Goal: Information Seeking & Learning: Learn about a topic

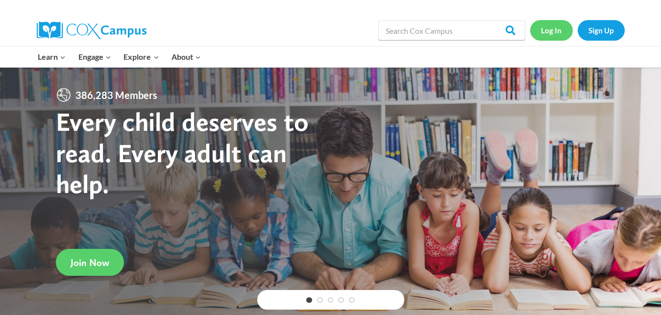
click at [548, 32] on link "Log In" at bounding box center [551, 30] width 43 height 20
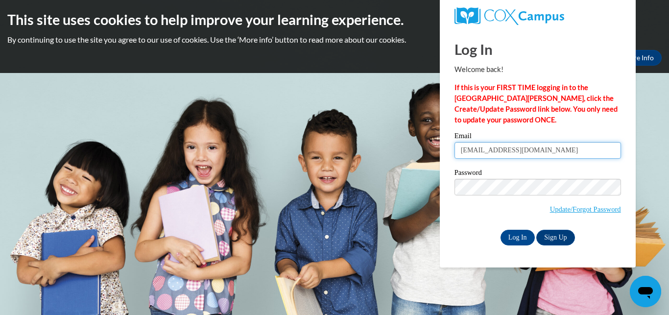
click at [543, 150] on input "moonn12518@gmail.com" at bounding box center [537, 150] width 167 height 17
click at [543, 151] on input "moonn12518@gmail.com" at bounding box center [537, 150] width 167 height 17
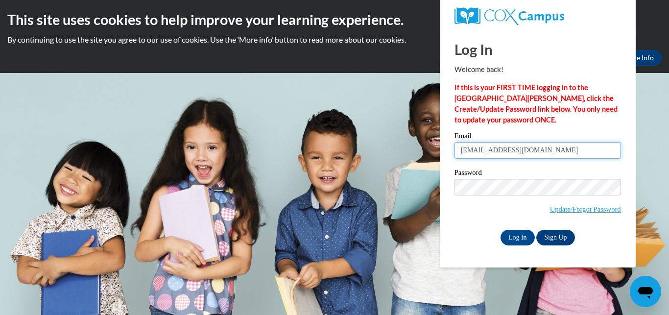
click at [543, 151] on input "moonn12518@gmail.com" at bounding box center [537, 150] width 167 height 17
click at [542, 153] on input "moonn12518@gmail.com" at bounding box center [537, 150] width 167 height 17
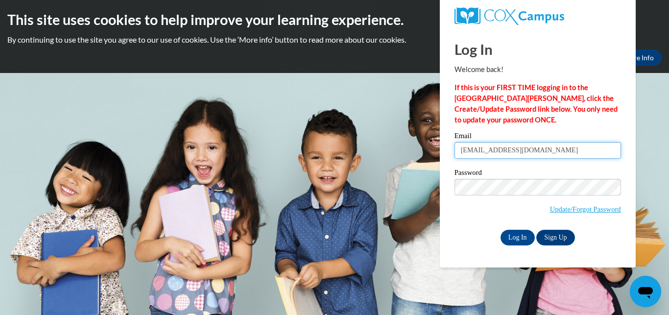
click at [542, 154] on input "moonn12518@gmail.com" at bounding box center [537, 150] width 167 height 17
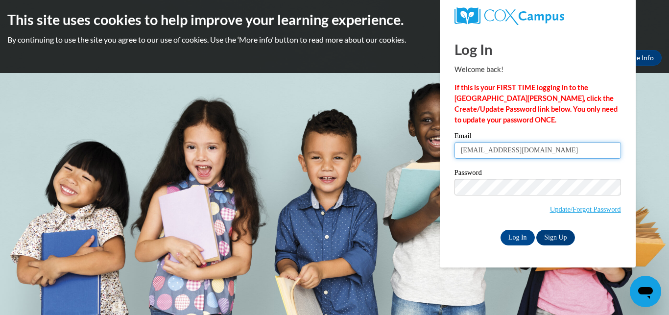
type input "eastershine1997@gmail.com"
drag, startPoint x: 515, startPoint y: 149, endPoint x: 459, endPoint y: 150, distance: 55.3
click at [459, 150] on input "eastershine1997@gmail.com" at bounding box center [537, 150] width 167 height 17
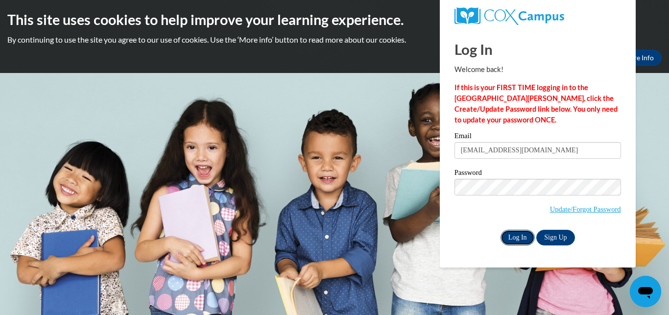
click at [509, 234] on input "Log In" at bounding box center [518, 238] width 34 height 16
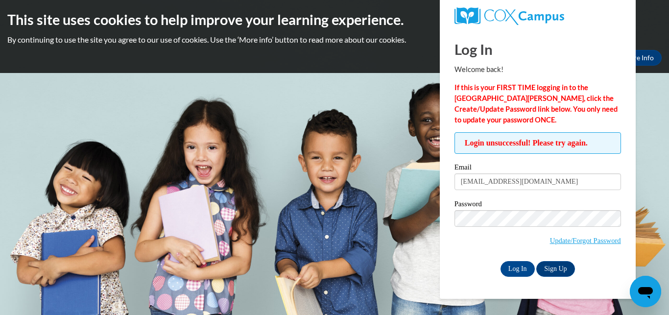
click at [407, 54] on div "Okay More Info" at bounding box center [334, 58] width 654 height 16
click at [427, 6] on div "This site uses cookies to help improve your learning experience. By continuing …" at bounding box center [334, 36] width 669 height 73
click at [667, 102] on body "This site uses cookies to help improve your learning experience. By continuing …" at bounding box center [334, 157] width 669 height 315
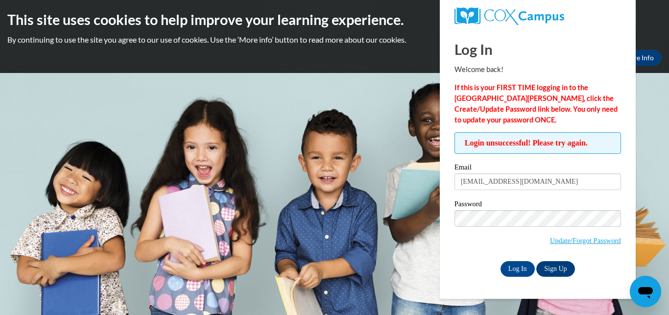
click at [319, 63] on div "Okay More Info" at bounding box center [334, 58] width 654 height 16
click at [277, 38] on p "By continuing to use the site you agree to our use of cookies. Use the ‘More in…" at bounding box center [334, 39] width 654 height 11
click at [517, 271] on input "Log In" at bounding box center [518, 269] width 34 height 16
click at [520, 272] on input "Log In" at bounding box center [518, 269] width 34 height 16
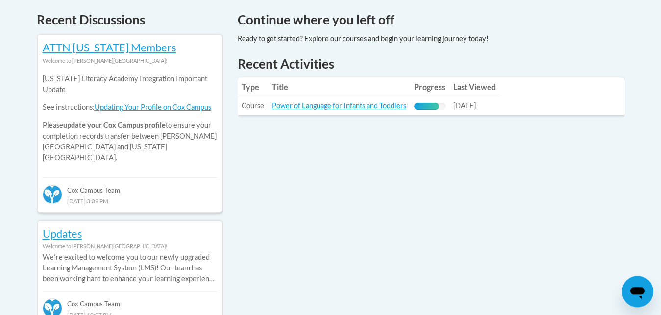
scroll to position [423, 0]
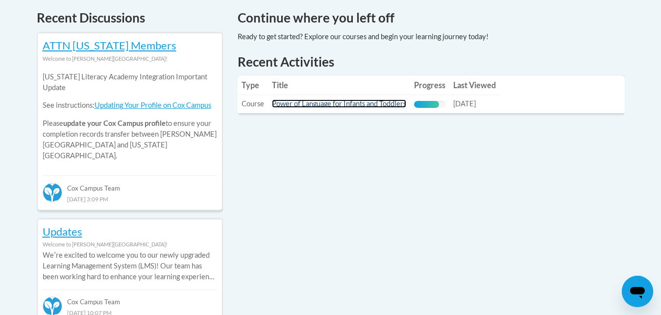
click at [308, 104] on link "Power of Language for Infants and Toddlers" at bounding box center [339, 103] width 134 height 8
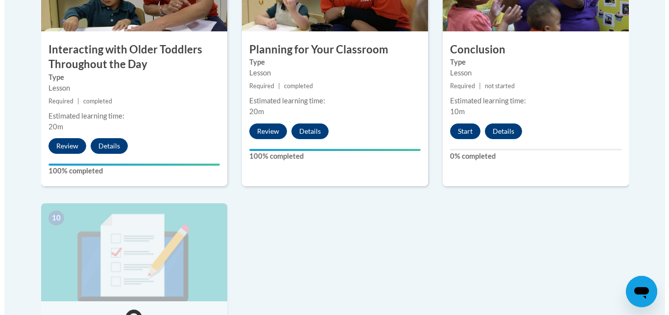
scroll to position [941, 0]
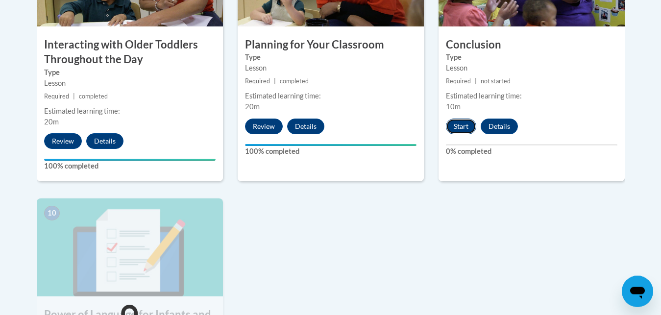
click at [459, 119] on button "Start" at bounding box center [461, 127] width 30 height 16
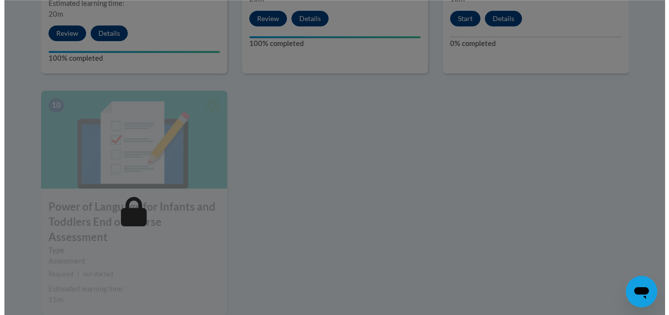
scroll to position [1059, 0]
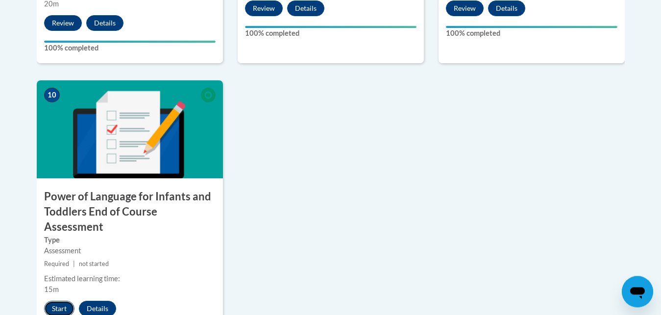
click at [57, 301] on button "Start" at bounding box center [59, 309] width 30 height 16
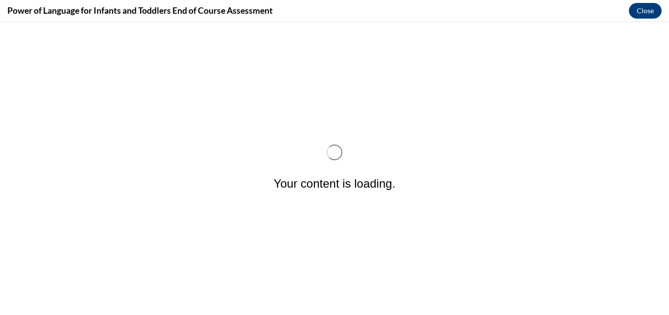
scroll to position [0, 0]
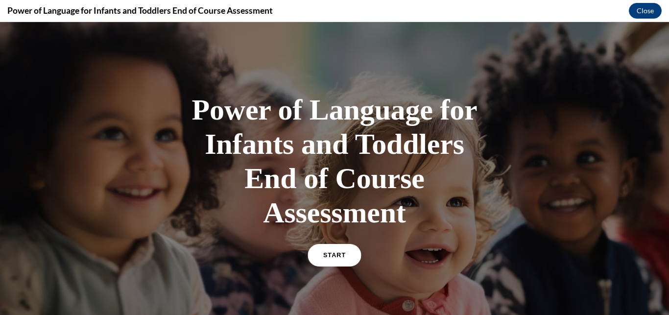
click at [328, 251] on link "START" at bounding box center [334, 255] width 53 height 23
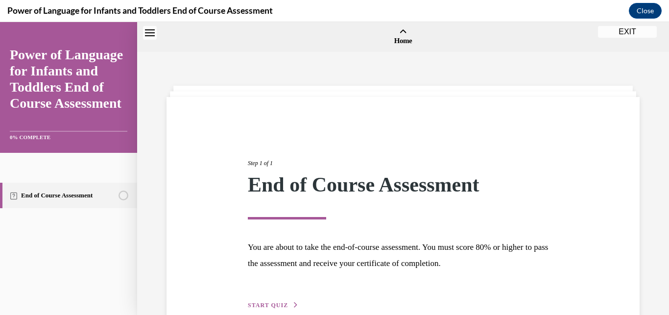
scroll to position [30, 0]
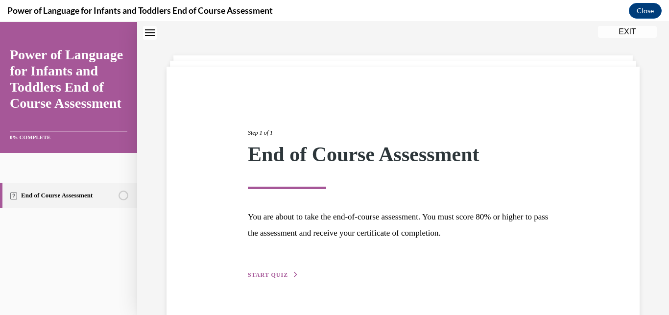
click at [269, 276] on span "START QUIZ" at bounding box center [268, 274] width 40 height 7
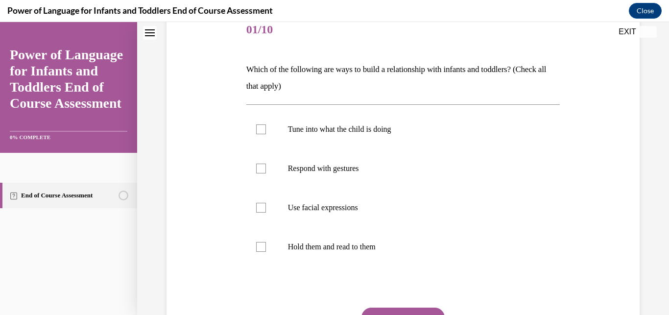
scroll to position [127, 0]
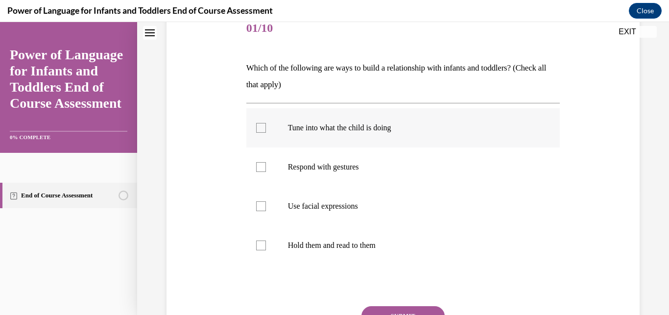
click at [262, 132] on div at bounding box center [261, 128] width 10 height 10
click at [262, 132] on input "Tune into what the child is doing" at bounding box center [261, 128] width 10 height 10
checkbox input "true"
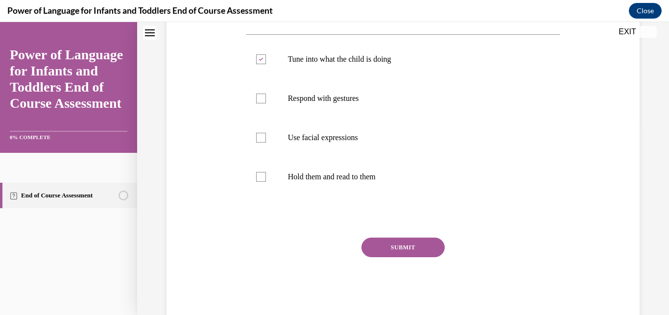
scroll to position [206, 0]
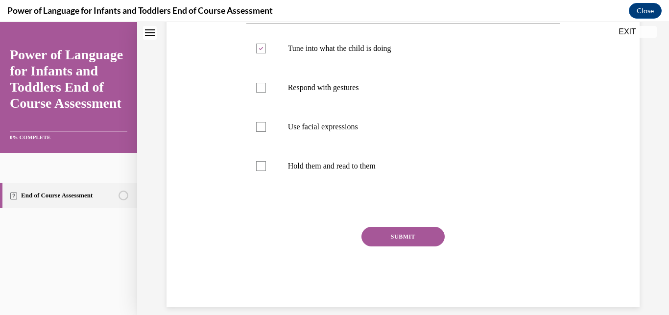
click at [394, 233] on button "SUBMIT" at bounding box center [402, 237] width 83 height 20
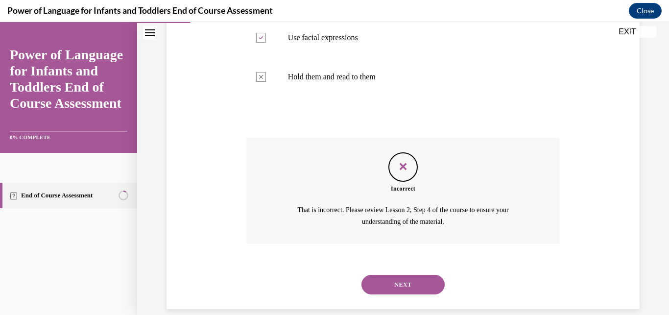
scroll to position [297, 0]
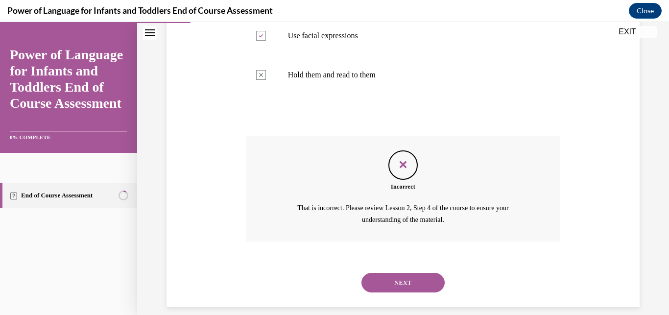
click at [402, 273] on button "NEXT" at bounding box center [402, 283] width 83 height 20
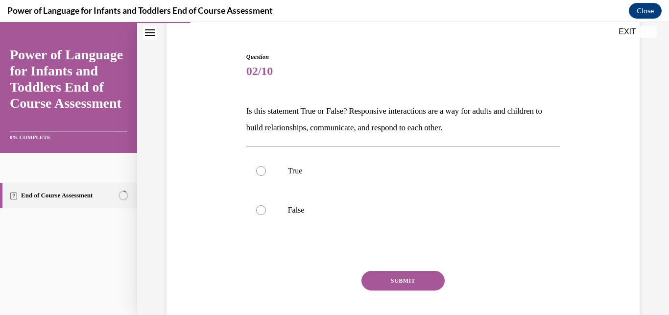
scroll to position [85, 0]
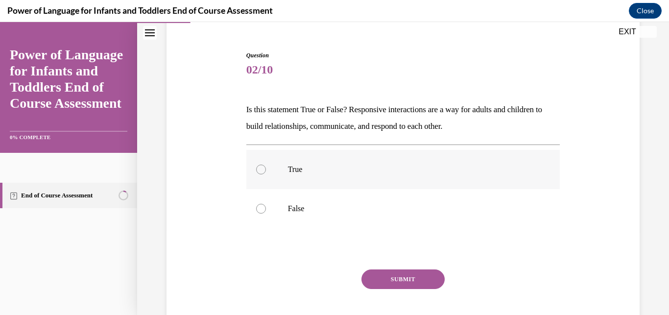
click at [261, 166] on div at bounding box center [261, 170] width 10 height 10
click at [261, 166] on input "True" at bounding box center [261, 170] width 10 height 10
radio input "true"
click at [390, 273] on button "SUBMIT" at bounding box center [402, 279] width 83 height 20
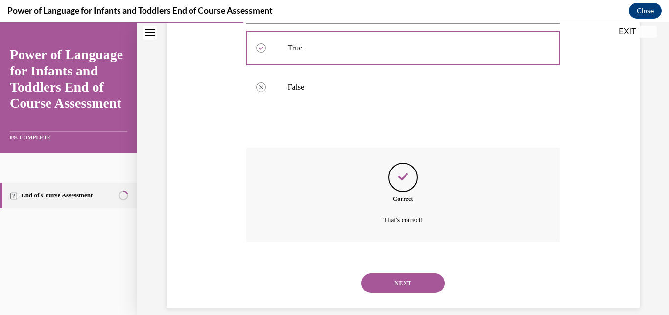
scroll to position [207, 0]
click at [402, 276] on button "NEXT" at bounding box center [402, 283] width 83 height 20
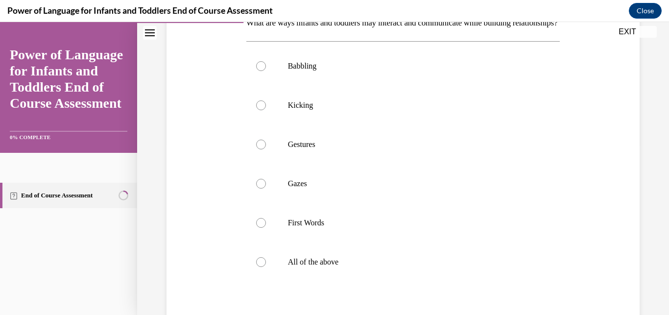
scroll to position [173, 0]
click at [261, 266] on div at bounding box center [261, 261] width 10 height 10
click at [261, 266] on input "All of the above" at bounding box center [261, 261] width 10 height 10
radio input "true"
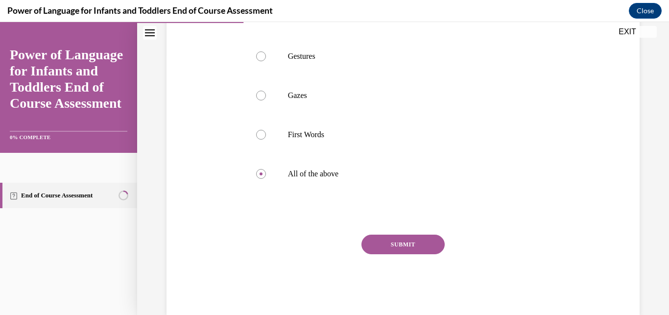
scroll to position [285, 0]
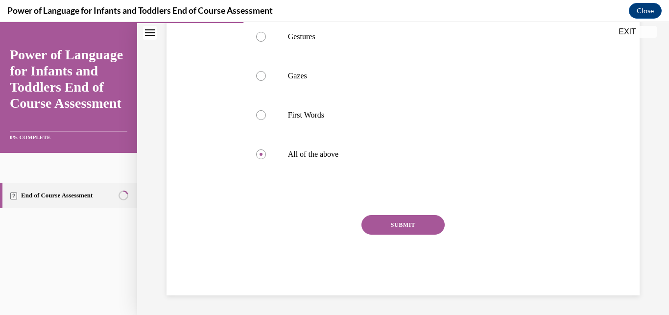
click at [397, 235] on button "SUBMIT" at bounding box center [402, 225] width 83 height 20
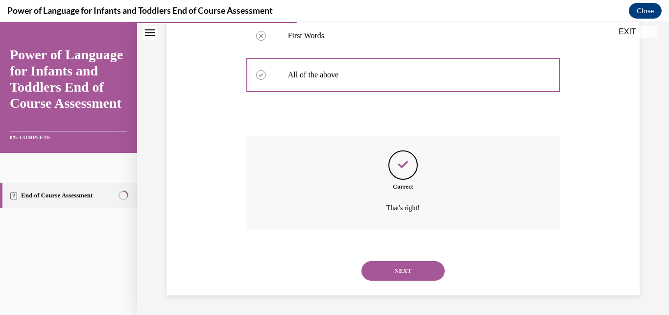
scroll to position [364, 0]
click at [394, 267] on button "NEXT" at bounding box center [402, 271] width 83 height 20
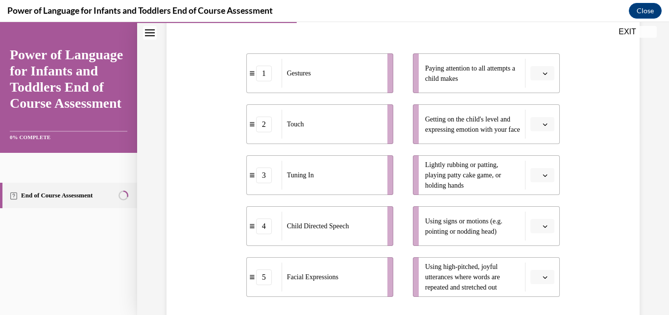
scroll to position [183, 0]
click at [543, 73] on icon "button" at bounding box center [545, 74] width 5 height 5
click at [529, 188] on div "5" at bounding box center [534, 194] width 24 height 20
click at [543, 124] on icon "button" at bounding box center [545, 125] width 5 height 5
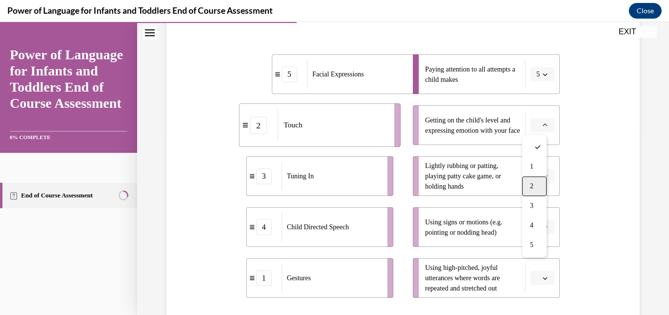
click at [529, 183] on div "2" at bounding box center [534, 186] width 24 height 20
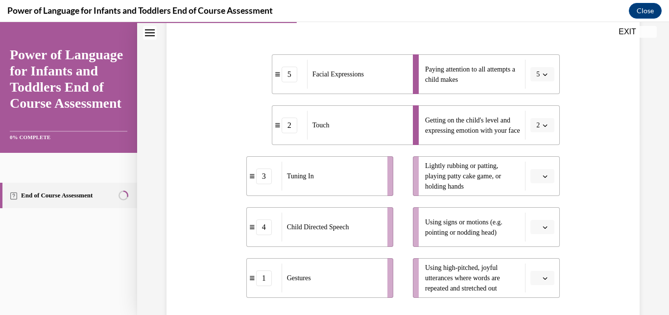
click at [542, 176] on span "button" at bounding box center [545, 176] width 7 height 7
click at [542, 179] on span "button" at bounding box center [545, 176] width 7 height 7
click at [526, 256] on div "3" at bounding box center [534, 257] width 24 height 20
click at [543, 227] on icon "button" at bounding box center [545, 227] width 5 height 5
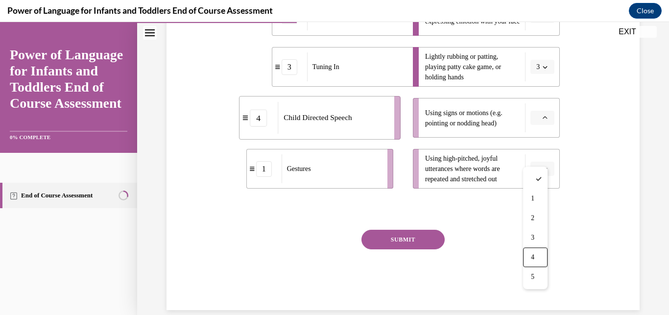
scroll to position [295, 0]
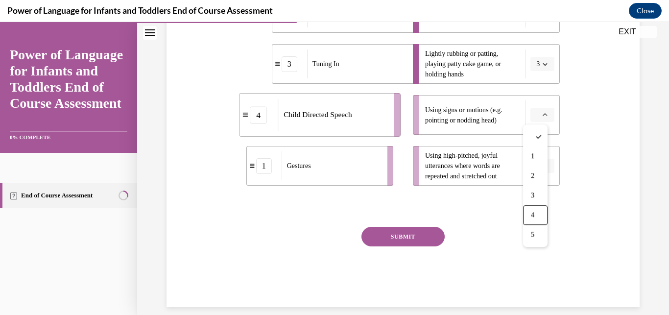
click at [654, 225] on div "Question 04/10 Please match each example with the correct element of responsive…" at bounding box center [403, 42] width 532 height 569
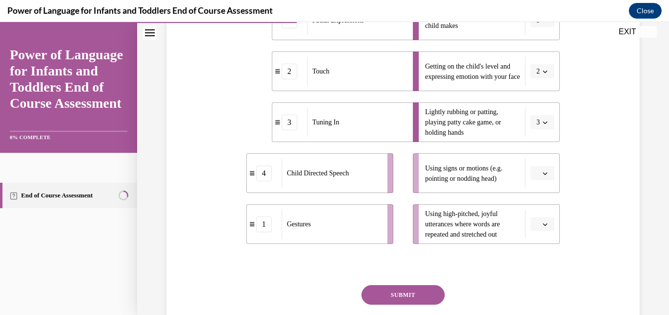
scroll to position [229, 0]
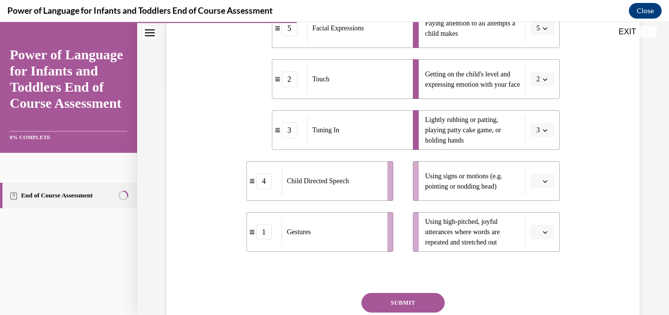
click at [543, 181] on icon "button" at bounding box center [545, 181] width 4 height 2
click at [536, 221] on div "1" at bounding box center [534, 223] width 24 height 20
click at [542, 229] on span "button" at bounding box center [545, 232] width 7 height 7
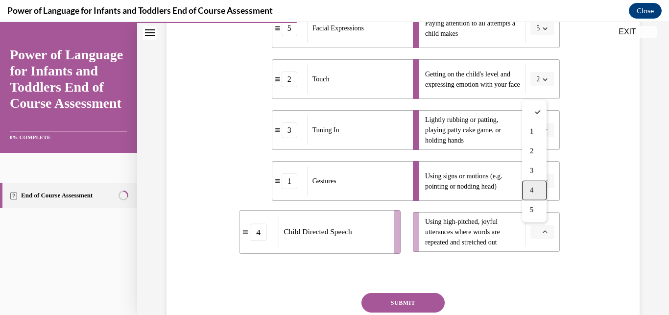
click at [536, 198] on div "4" at bounding box center [534, 191] width 24 height 20
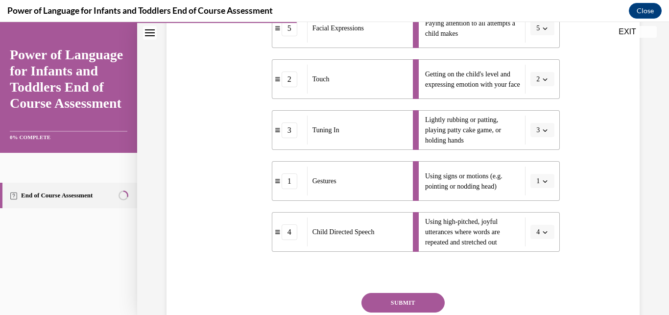
click at [409, 301] on button "SUBMIT" at bounding box center [402, 303] width 83 height 20
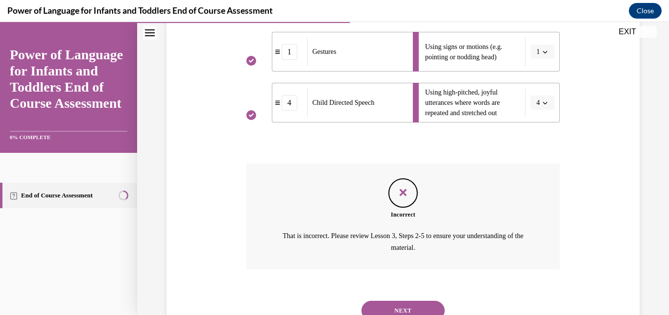
scroll to position [365, 0]
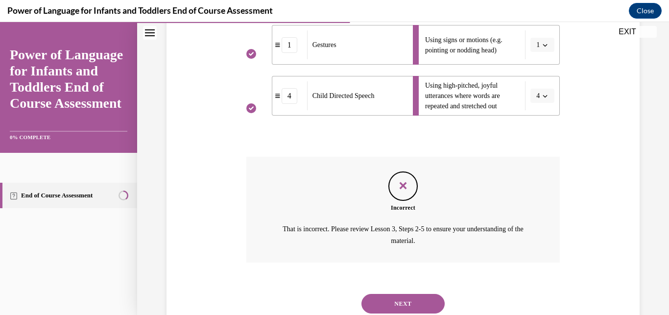
click at [408, 294] on button "NEXT" at bounding box center [402, 304] width 83 height 20
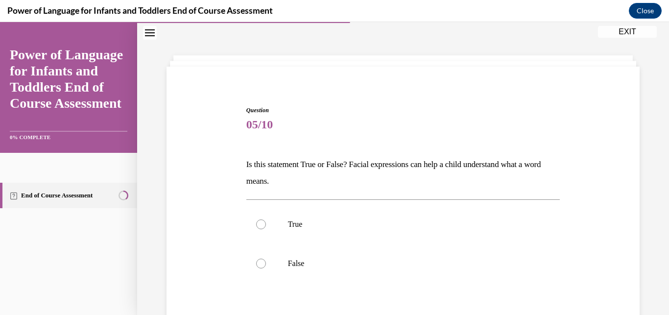
scroll to position [30, 0]
click at [261, 222] on div at bounding box center [261, 225] width 10 height 10
click at [261, 222] on input "True" at bounding box center [261, 225] width 10 height 10
radio input "true"
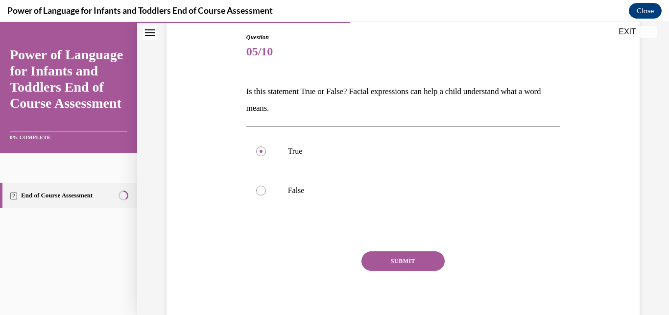
scroll to position [119, 0]
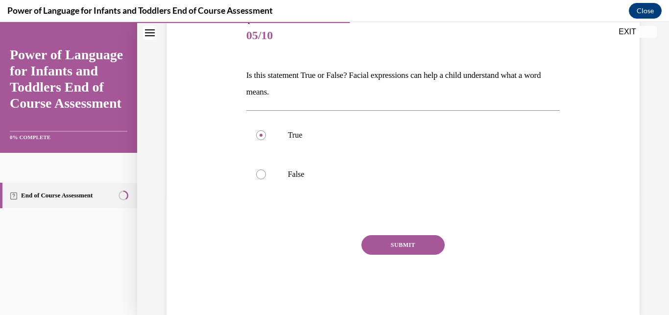
click at [404, 249] on button "SUBMIT" at bounding box center [402, 245] width 83 height 20
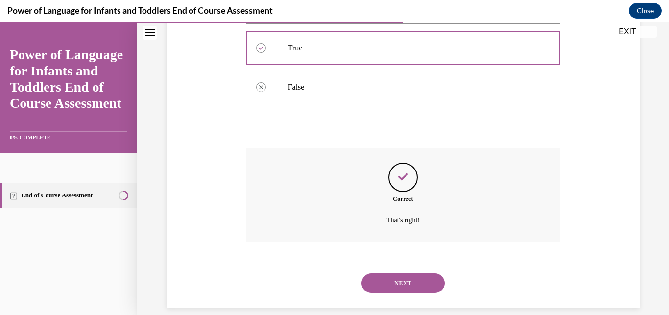
scroll to position [207, 0]
click at [398, 273] on button "NEXT" at bounding box center [402, 283] width 83 height 20
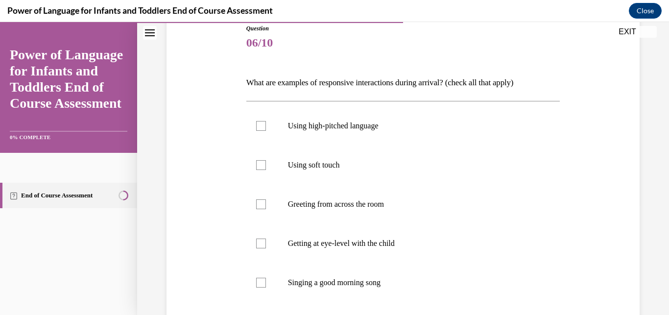
scroll to position [115, 0]
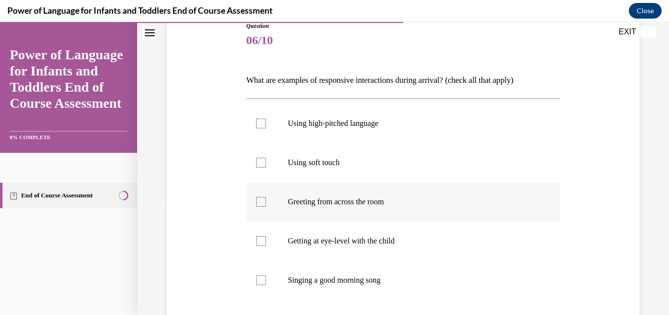
click at [268, 202] on label "Greeting from across the room" at bounding box center [403, 201] width 314 height 39
click at [266, 202] on input "Greeting from across the room" at bounding box center [261, 202] width 10 height 10
click at [263, 201] on div at bounding box center [261, 202] width 10 height 10
click at [263, 201] on input "Greeting from across the room" at bounding box center [261, 202] width 10 height 10
checkbox input "false"
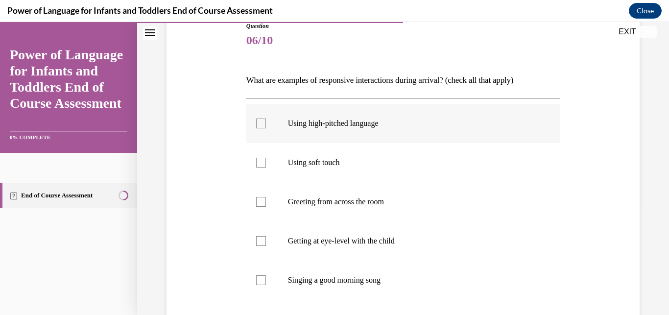
click at [262, 126] on div at bounding box center [261, 124] width 10 height 10
click at [262, 126] on input "Using high-pitched language" at bounding box center [261, 124] width 10 height 10
checkbox input "true"
click at [260, 237] on div at bounding box center [261, 241] width 10 height 10
click at [260, 237] on input "Getting at eye-level with the child" at bounding box center [261, 241] width 10 height 10
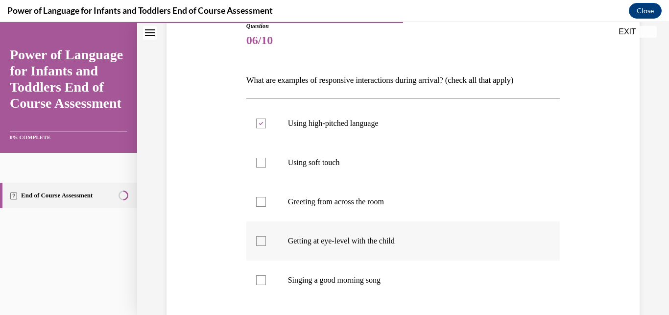
checkbox input "true"
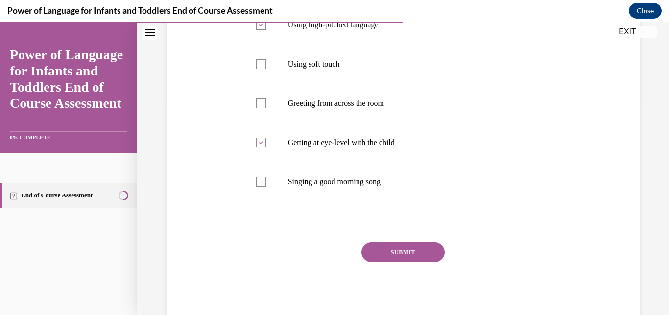
scroll to position [214, 0]
click at [378, 255] on button "SUBMIT" at bounding box center [402, 252] width 83 height 20
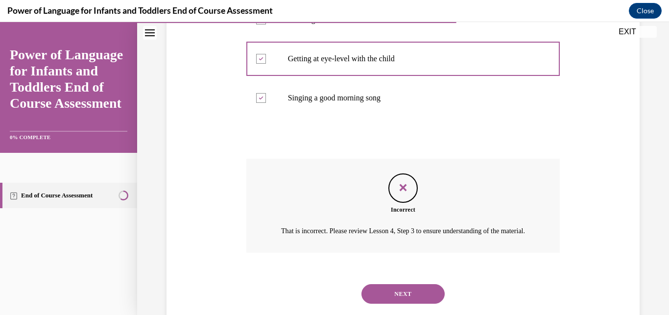
scroll to position [320, 0]
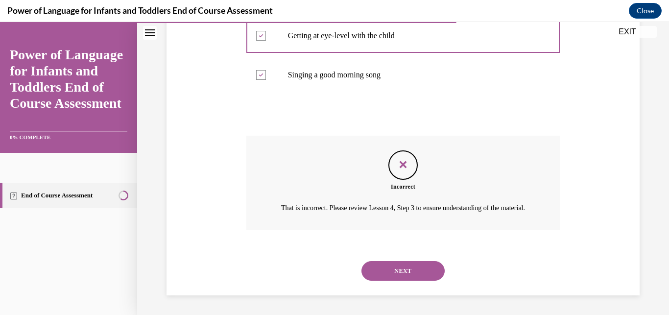
click at [411, 271] on button "NEXT" at bounding box center [402, 271] width 83 height 20
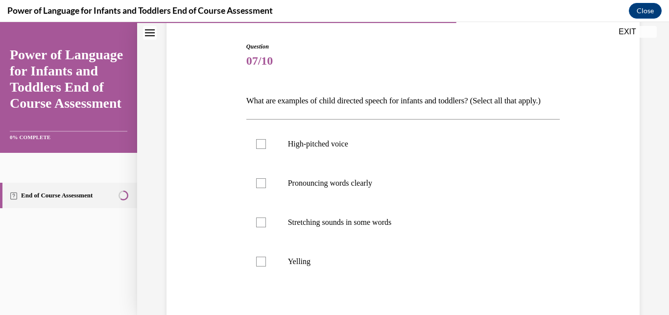
scroll to position [103, 0]
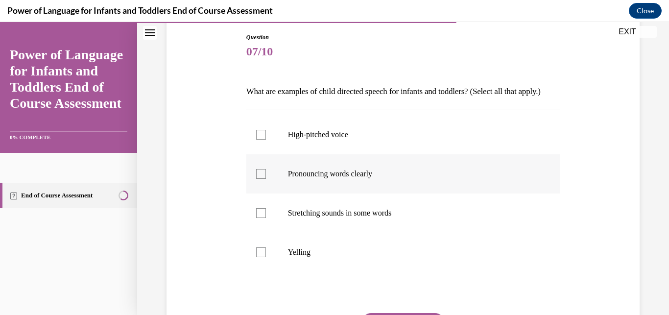
click at [259, 179] on div at bounding box center [261, 174] width 10 height 10
click at [259, 179] on input "Pronouncing words clearly" at bounding box center [261, 174] width 10 height 10
checkbox input "true"
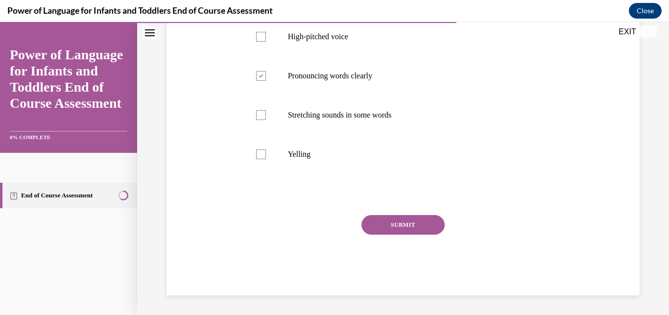
click at [394, 233] on button "SUBMIT" at bounding box center [402, 225] width 83 height 20
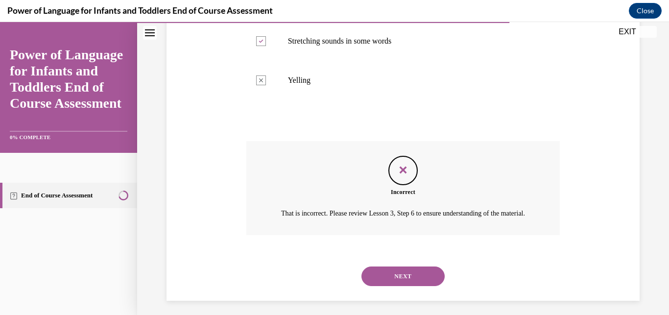
scroll to position [277, 0]
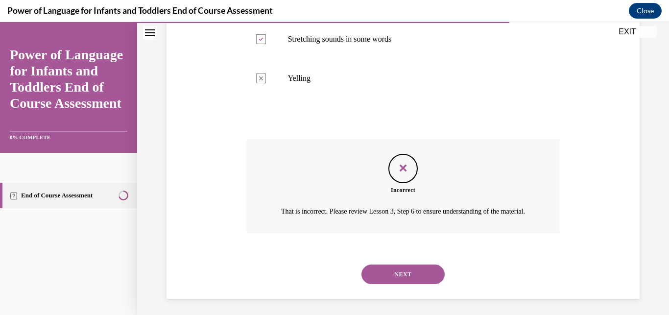
click at [423, 284] on button "NEXT" at bounding box center [402, 274] width 83 height 20
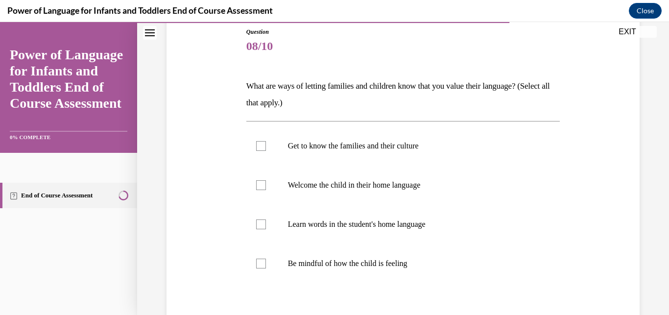
scroll to position [109, 0]
click at [261, 188] on div at bounding box center [261, 185] width 10 height 10
click at [261, 188] on input "Welcome the child in their home language" at bounding box center [261, 185] width 10 height 10
checkbox input "true"
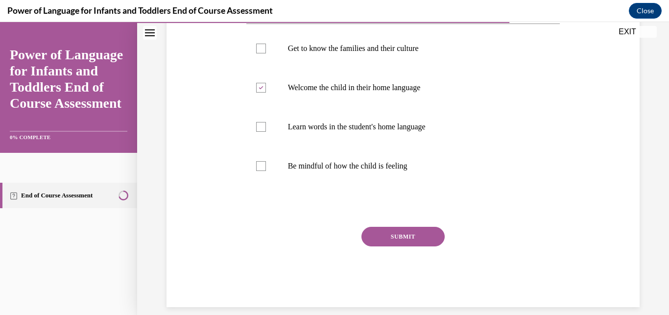
click at [412, 238] on button "SUBMIT" at bounding box center [402, 237] width 83 height 20
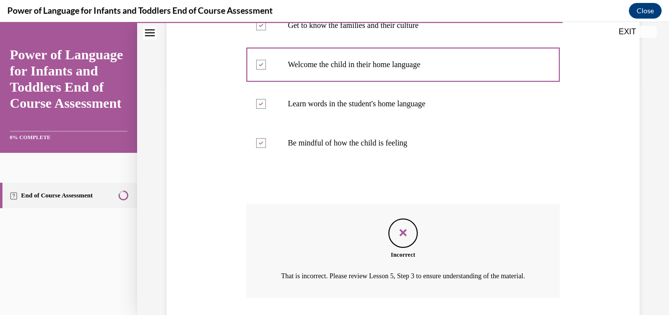
scroll to position [297, 0]
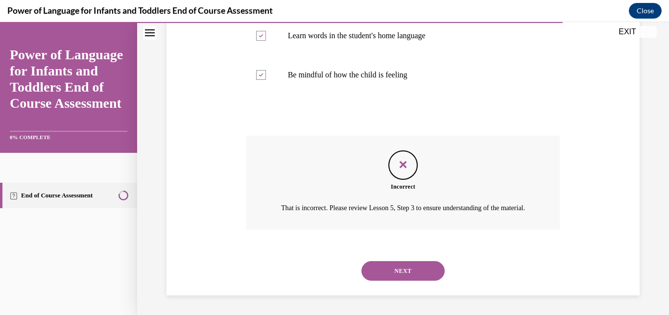
click at [405, 273] on button "NEXT" at bounding box center [402, 271] width 83 height 20
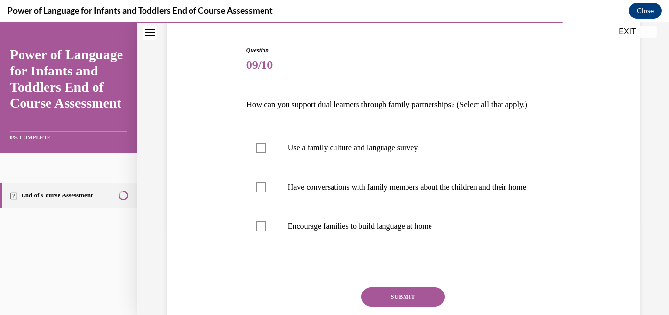
scroll to position [116, 0]
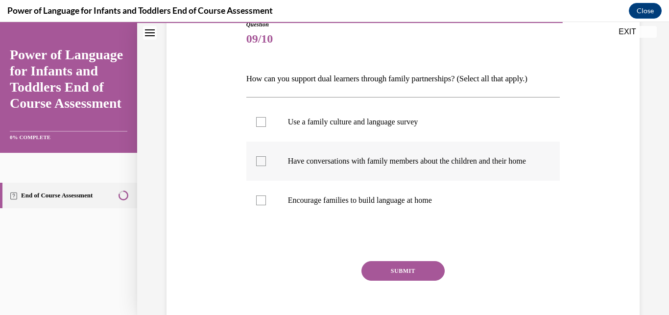
click at [253, 166] on label "Have conversations with family members about the children and their home" at bounding box center [403, 161] width 314 height 39
click at [256, 166] on input "Have conversations with family members about the children and their home" at bounding box center [261, 161] width 10 height 10
checkbox input "true"
click at [398, 281] on button "SUBMIT" at bounding box center [402, 271] width 83 height 20
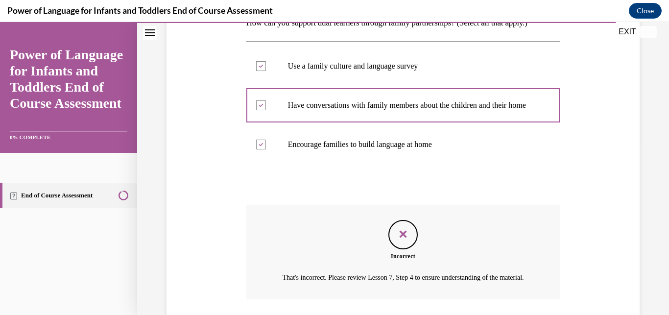
scroll to position [251, 0]
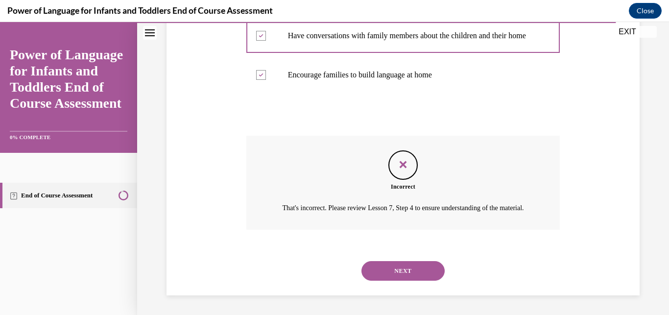
click at [402, 274] on button "NEXT" at bounding box center [402, 271] width 83 height 20
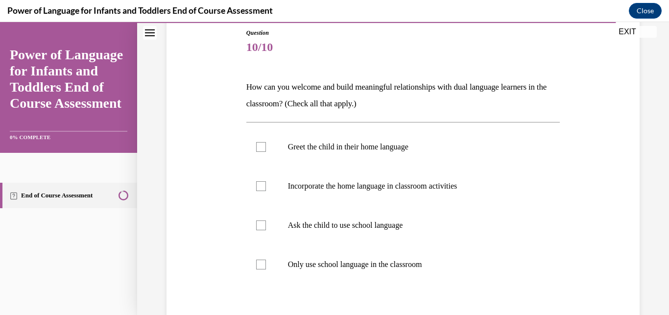
scroll to position [187, 0]
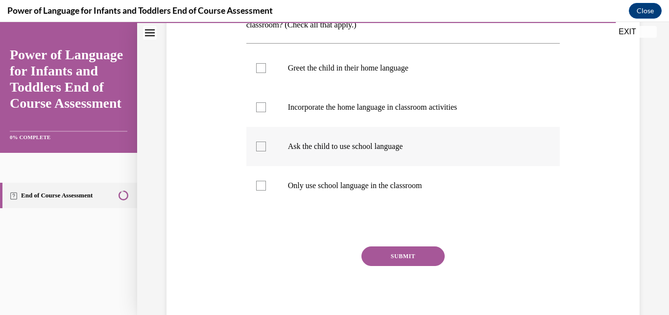
click at [257, 148] on div at bounding box center [261, 147] width 10 height 10
click at [257, 148] on input "Ask the child to use school language" at bounding box center [261, 147] width 10 height 10
checkbox input "true"
click at [384, 263] on button "SUBMIT" at bounding box center [402, 256] width 83 height 20
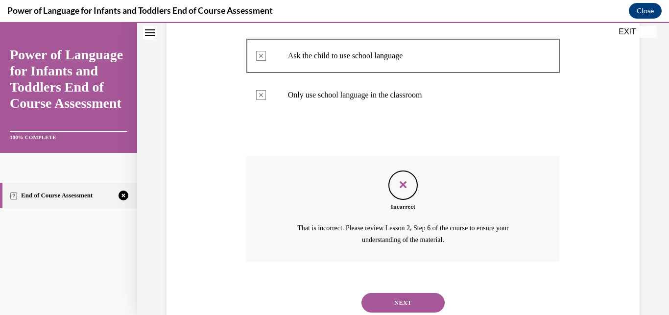
scroll to position [297, 0]
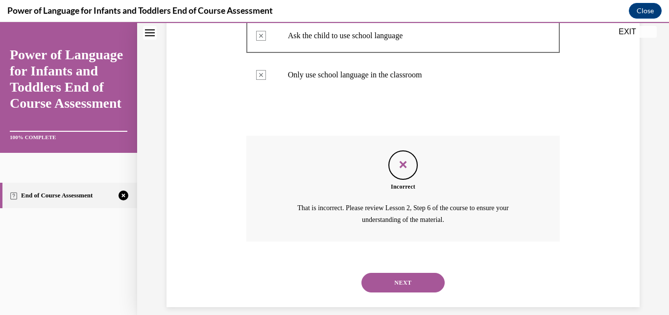
click at [397, 274] on button "NEXT" at bounding box center [402, 283] width 83 height 20
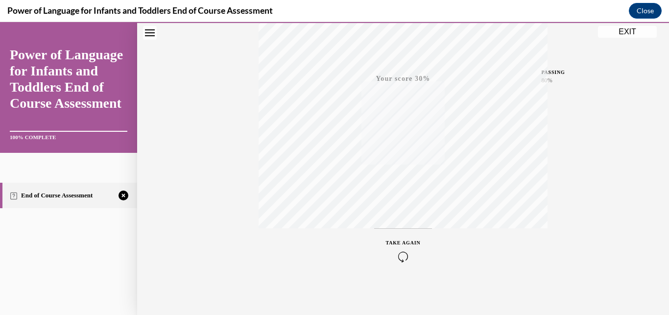
scroll to position [209, 0]
click at [399, 254] on icon "button" at bounding box center [403, 255] width 35 height 11
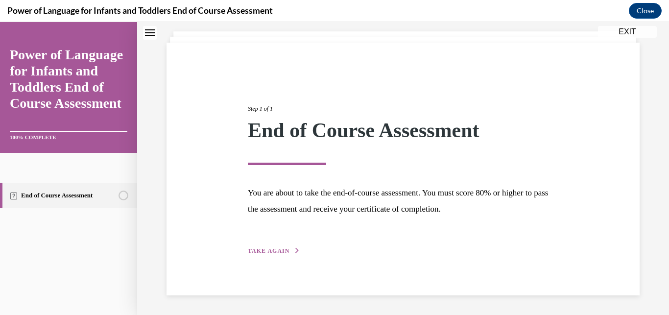
scroll to position [54, 0]
click at [279, 255] on button "TAKE AGAIN" at bounding box center [274, 250] width 52 height 9
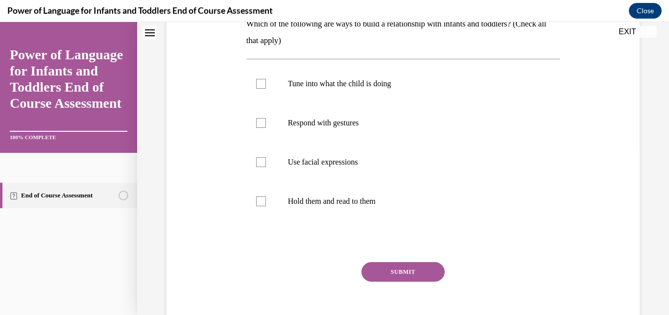
scroll to position [172, 0]
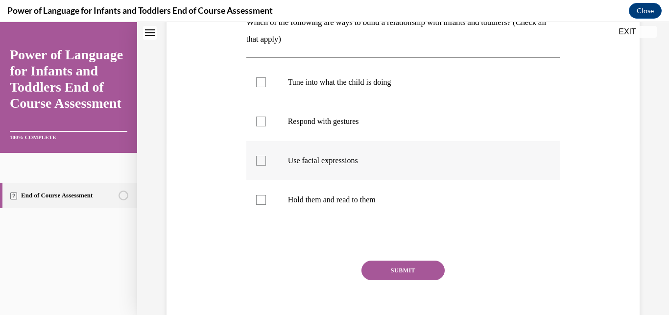
click at [257, 161] on div at bounding box center [261, 161] width 10 height 10
click at [257, 161] on input "Use facial expressions" at bounding box center [261, 161] width 10 height 10
checkbox input "true"
click at [389, 266] on button "SUBMIT" at bounding box center [402, 271] width 83 height 20
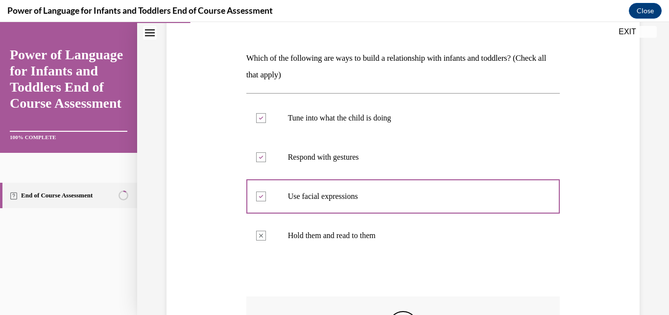
scroll to position [297, 0]
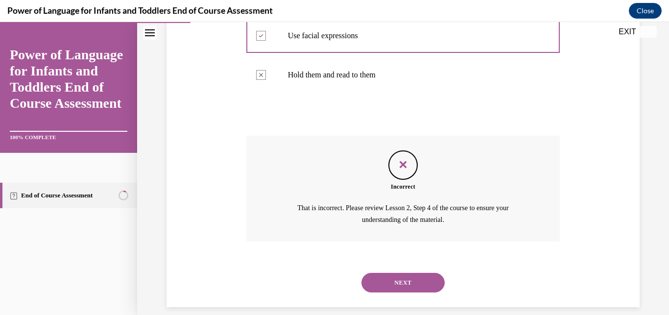
click at [398, 273] on button "NEXT" at bounding box center [402, 283] width 83 height 20
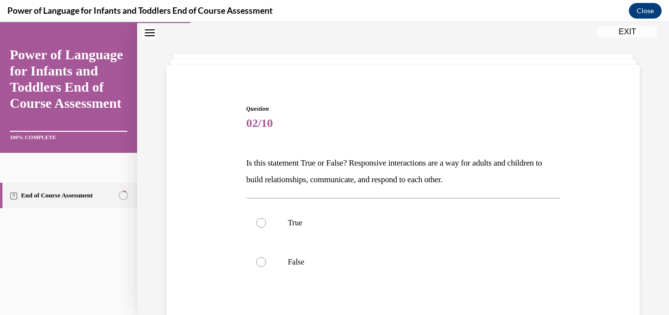
scroll to position [30, 0]
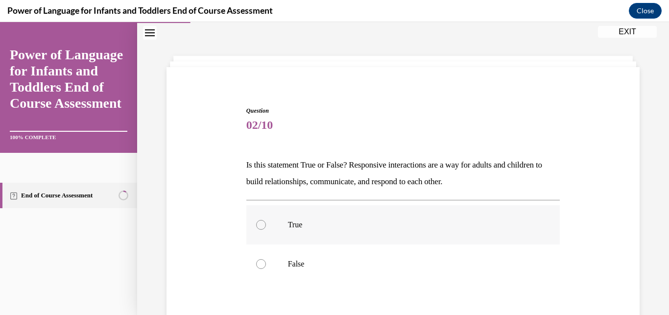
click at [264, 225] on div at bounding box center [261, 225] width 10 height 10
click at [264, 225] on input "True" at bounding box center [261, 225] width 10 height 10
radio input "true"
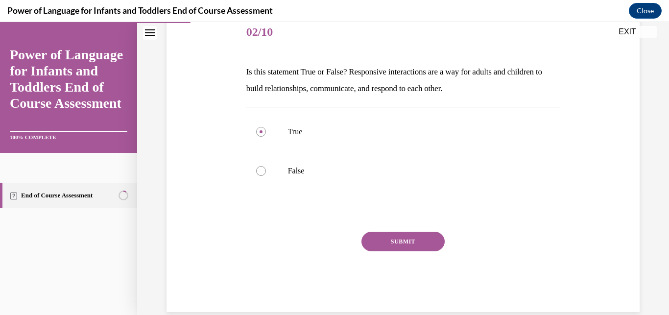
scroll to position [128, 0]
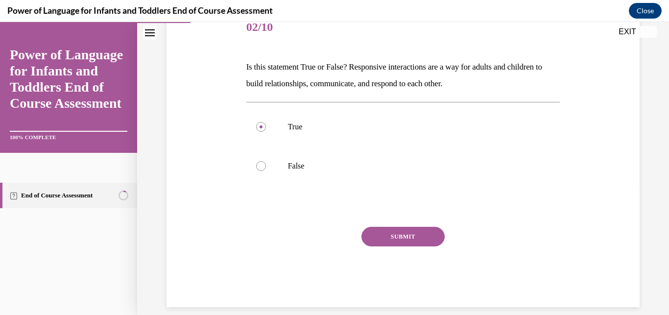
click at [391, 232] on button "SUBMIT" at bounding box center [402, 237] width 83 height 20
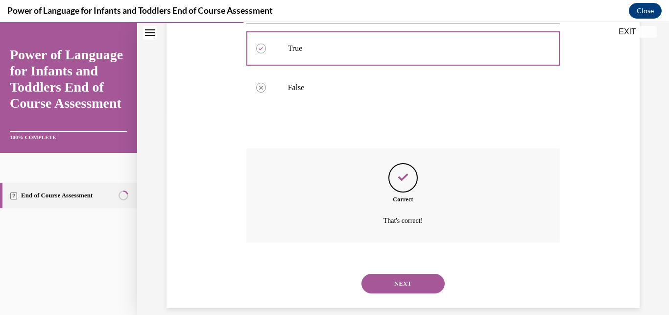
scroll to position [207, 0]
click at [394, 273] on button "NEXT" at bounding box center [402, 283] width 83 height 20
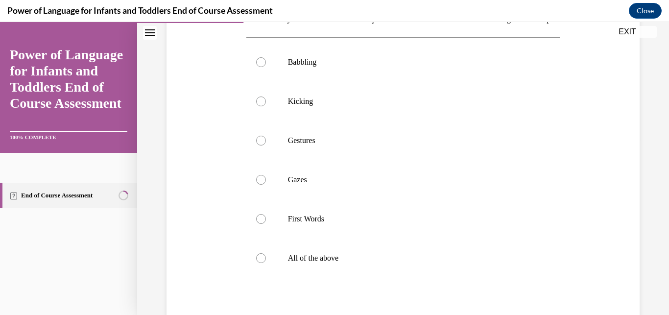
scroll to position [177, 0]
click at [258, 262] on div at bounding box center [261, 257] width 10 height 10
click at [258, 262] on input "All of the above" at bounding box center [261, 257] width 10 height 10
radio input "true"
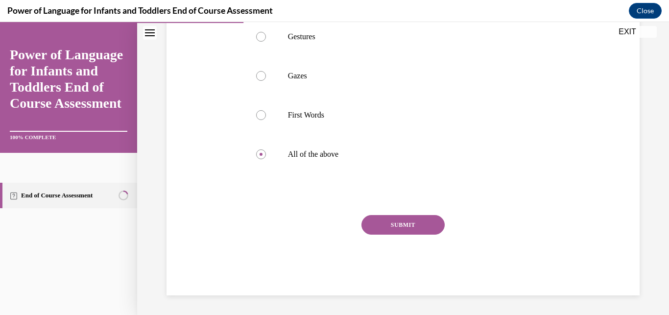
click at [405, 230] on button "SUBMIT" at bounding box center [402, 225] width 83 height 20
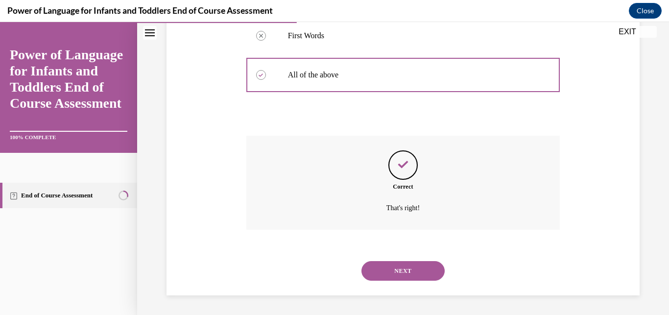
scroll to position [364, 0]
click at [409, 263] on button "NEXT" at bounding box center [402, 271] width 83 height 20
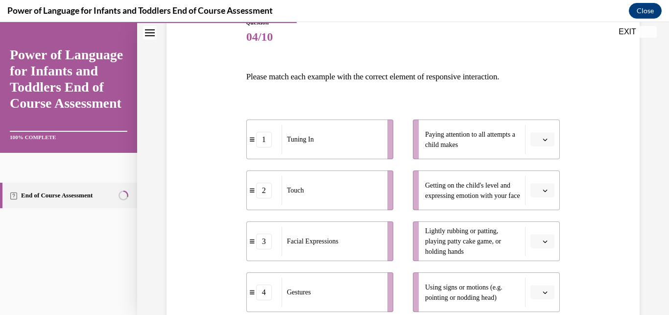
scroll to position [122, 0]
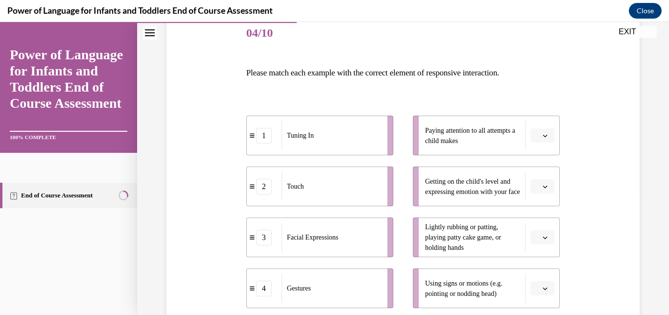
click at [543, 135] on icon "button" at bounding box center [545, 136] width 4 height 2
click at [536, 254] on div "5" at bounding box center [534, 255] width 24 height 20
click at [542, 186] on span "button" at bounding box center [545, 186] width 7 height 7
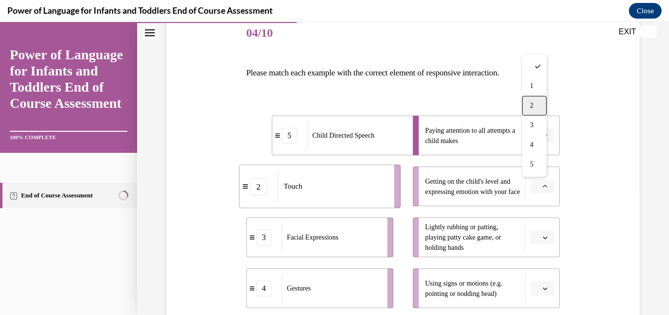
click at [528, 106] on div "2" at bounding box center [534, 106] width 24 height 20
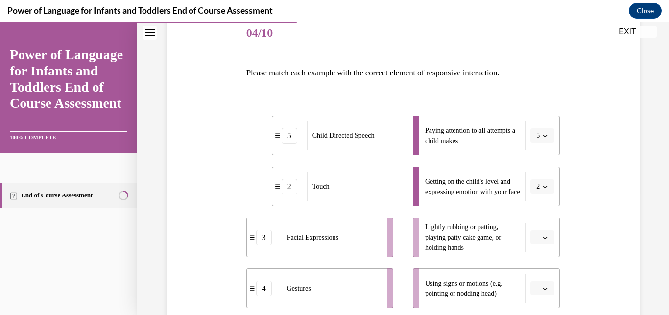
click at [543, 237] on icon "button" at bounding box center [545, 237] width 5 height 5
click at [532, 170] on div "3" at bounding box center [534, 177] width 24 height 20
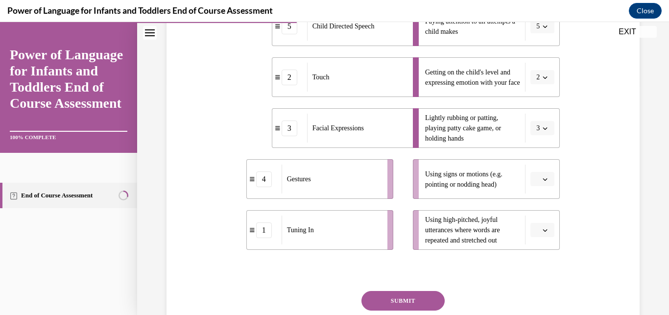
scroll to position [246, 0]
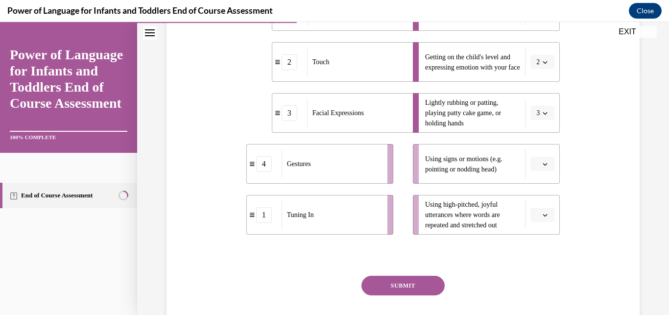
click at [543, 163] on icon "button" at bounding box center [545, 164] width 5 height 5
click at [533, 202] on span "1" at bounding box center [531, 205] width 3 height 8
click at [542, 218] on span "button" at bounding box center [545, 215] width 7 height 7
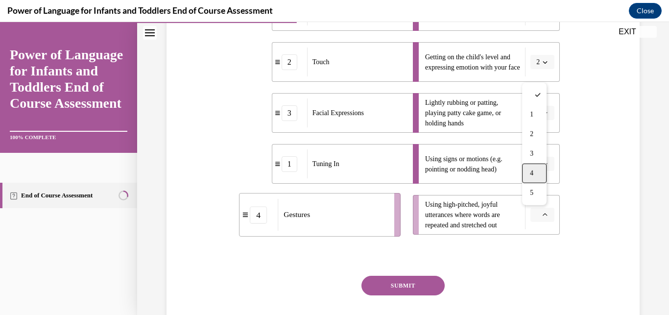
click at [531, 171] on span "4" at bounding box center [531, 173] width 3 height 8
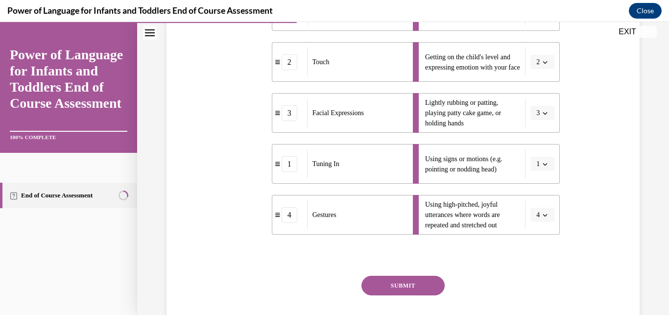
click at [406, 286] on button "SUBMIT" at bounding box center [402, 286] width 83 height 20
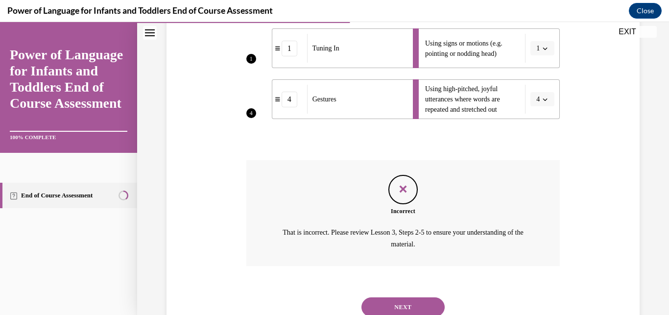
scroll to position [386, 0]
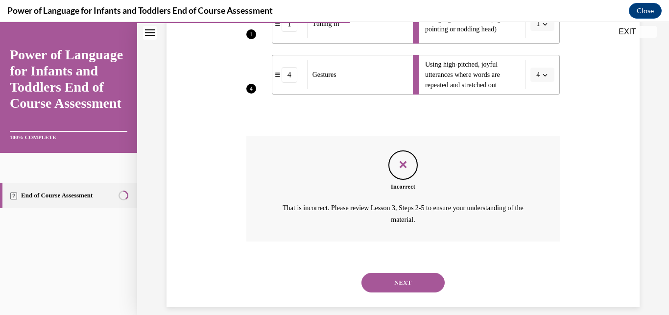
click at [385, 273] on button "NEXT" at bounding box center [402, 283] width 83 height 20
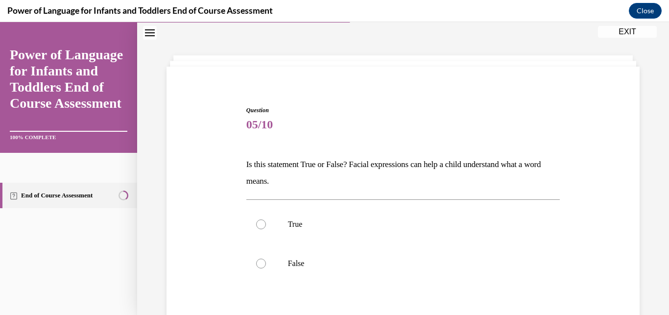
scroll to position [30, 0]
click at [256, 225] on div at bounding box center [261, 225] width 10 height 10
click at [256, 225] on input "True" at bounding box center [261, 225] width 10 height 10
radio input "true"
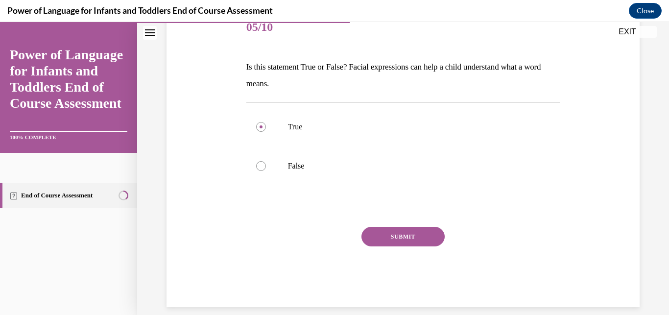
click at [395, 237] on button "SUBMIT" at bounding box center [402, 237] width 83 height 20
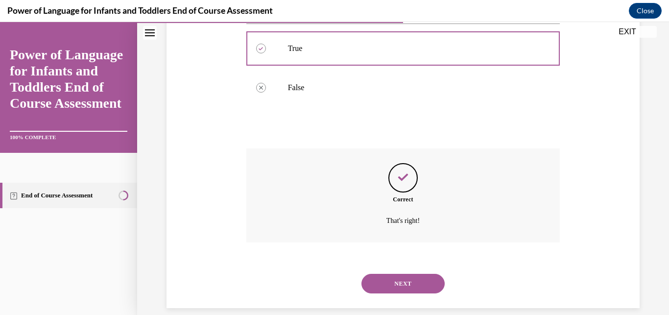
scroll to position [207, 0]
click at [404, 273] on button "NEXT" at bounding box center [402, 283] width 83 height 20
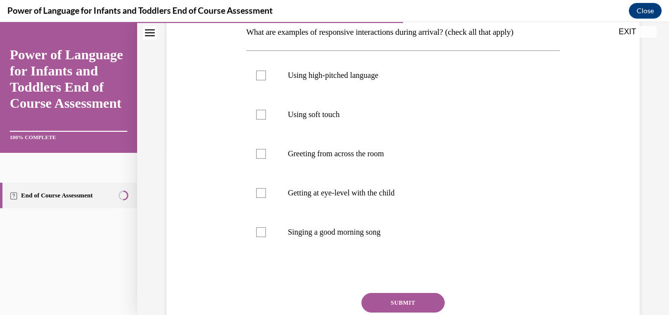
scroll to position [166, 0]
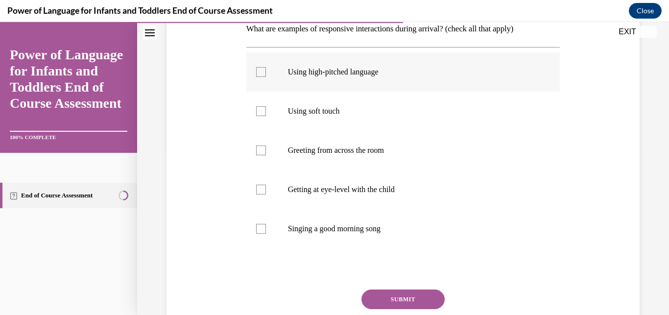
click at [256, 73] on div at bounding box center [261, 72] width 10 height 10
click at [256, 73] on input "Using high-pitched language" at bounding box center [261, 72] width 10 height 10
checkbox input "true"
click at [261, 114] on div at bounding box center [261, 111] width 10 height 10
click at [261, 114] on input "Using soft touch" at bounding box center [261, 111] width 10 height 10
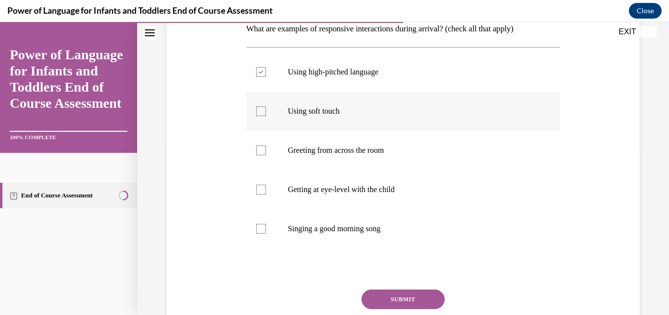
checkbox input "true"
click at [256, 187] on div at bounding box center [261, 190] width 10 height 10
click at [256, 187] on input "Getting at eye-level with the child" at bounding box center [261, 190] width 10 height 10
checkbox input "true"
click at [259, 230] on div at bounding box center [261, 229] width 10 height 10
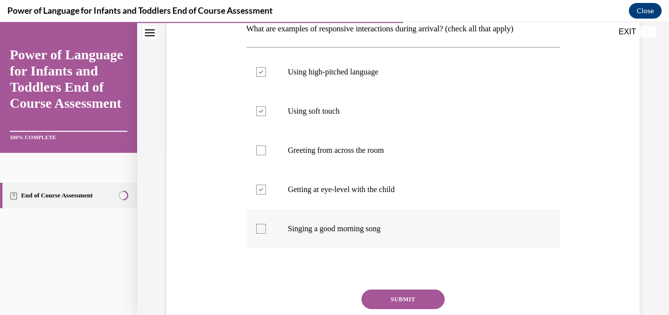
click at [259, 230] on input "Singing a good morning song" at bounding box center [261, 229] width 10 height 10
checkbox input "true"
click at [393, 300] on button "SUBMIT" at bounding box center [402, 299] width 83 height 20
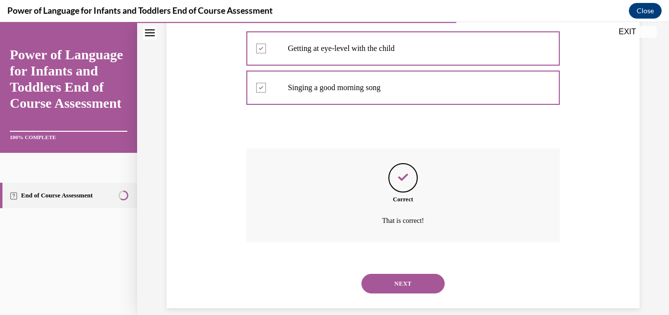
scroll to position [308, 0]
click at [385, 276] on button "NEXT" at bounding box center [402, 283] width 83 height 20
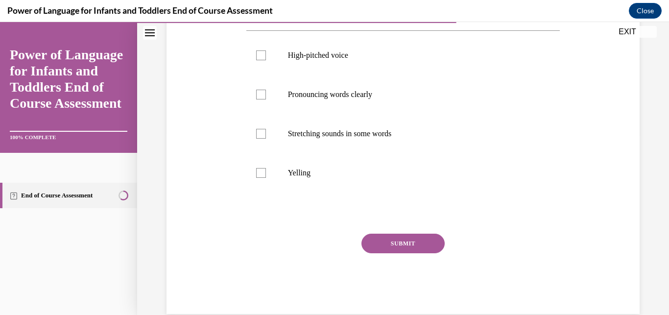
scroll to position [184, 0]
click at [262, 59] on div at bounding box center [261, 54] width 10 height 10
click at [262, 59] on input "High-pitched voice" at bounding box center [261, 54] width 10 height 10
checkbox input "true"
click at [258, 98] on div at bounding box center [261, 94] width 10 height 10
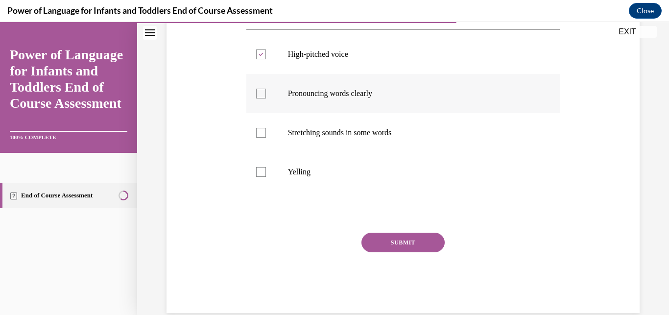
click at [258, 98] on input "Pronouncing words clearly" at bounding box center [261, 94] width 10 height 10
checkbox input "true"
click at [262, 138] on div at bounding box center [261, 133] width 10 height 10
click at [262, 138] on input "Stretching sounds in some words" at bounding box center [261, 133] width 10 height 10
checkbox input "true"
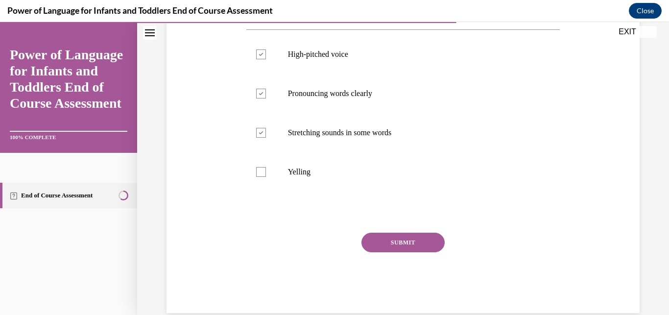
click at [392, 252] on button "SUBMIT" at bounding box center [402, 243] width 83 height 20
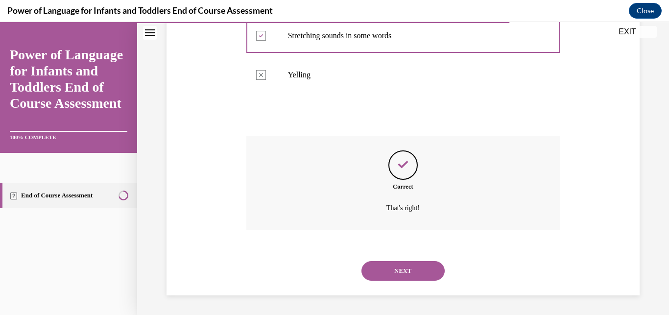
scroll to position [286, 0]
click at [403, 269] on button "NEXT" at bounding box center [402, 271] width 83 height 20
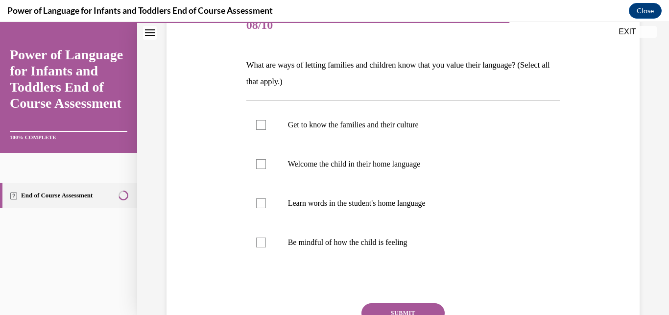
scroll to position [136, 0]
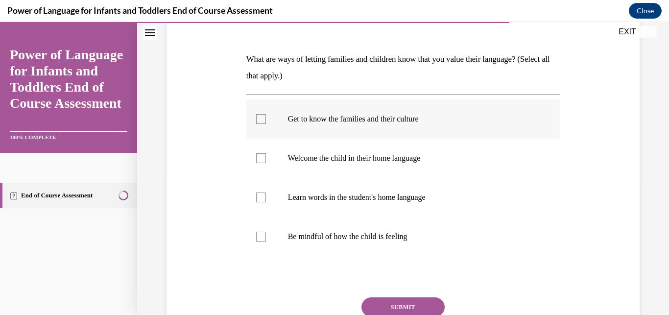
click at [264, 116] on label "Get to know the families and their culture" at bounding box center [403, 118] width 314 height 39
click at [264, 116] on input "Get to know the families and their culture" at bounding box center [261, 119] width 10 height 10
checkbox input "true"
click at [261, 157] on div at bounding box center [261, 158] width 10 height 10
click at [261, 157] on input "Welcome the child in their home language" at bounding box center [261, 158] width 10 height 10
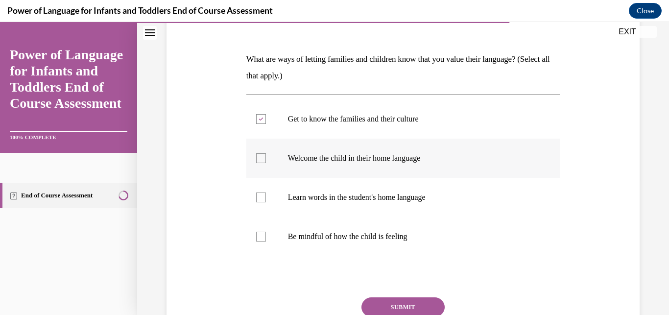
checkbox input "true"
click at [265, 198] on label "Learn words in the student's home language" at bounding box center [403, 197] width 314 height 39
click at [265, 198] on input "Learn words in the student's home language" at bounding box center [261, 197] width 10 height 10
checkbox input "true"
click at [261, 235] on div at bounding box center [261, 237] width 10 height 10
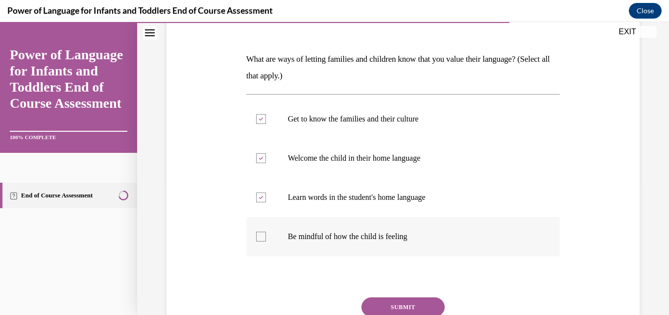
click at [261, 235] on input "Be mindful of how the child is feeling" at bounding box center [261, 237] width 10 height 10
checkbox input "true"
click at [388, 308] on button "SUBMIT" at bounding box center [402, 307] width 83 height 20
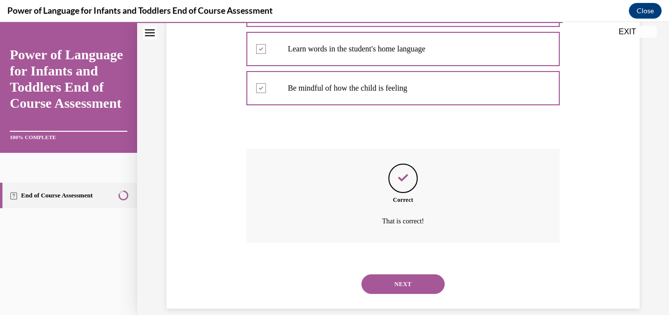
scroll to position [286, 0]
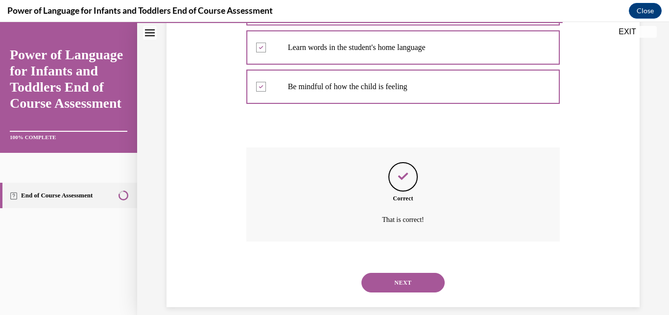
click at [396, 273] on button "NEXT" at bounding box center [402, 283] width 83 height 20
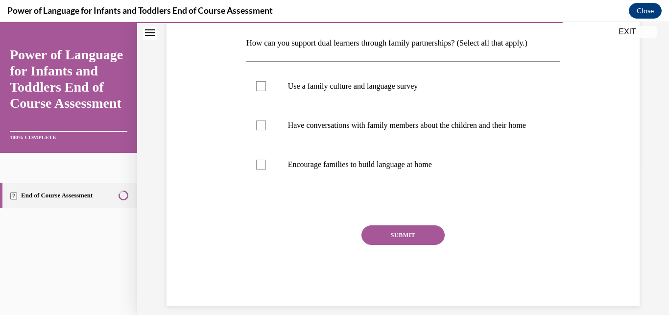
scroll to position [154, 0]
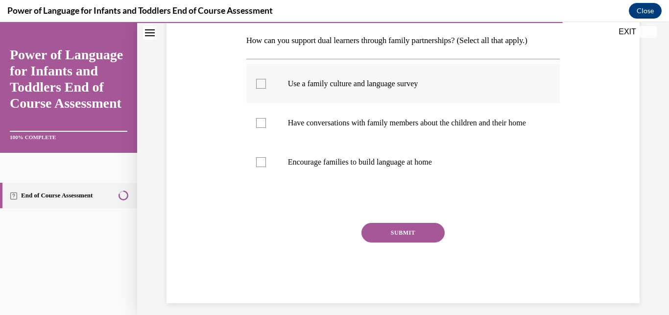
click at [256, 85] on div at bounding box center [261, 84] width 10 height 10
click at [256, 85] on input "Use a family culture and language survey" at bounding box center [261, 84] width 10 height 10
checkbox input "true"
click at [260, 127] on div at bounding box center [261, 123] width 10 height 10
click at [260, 127] on input "Have conversations with family members about the children and their home" at bounding box center [261, 123] width 10 height 10
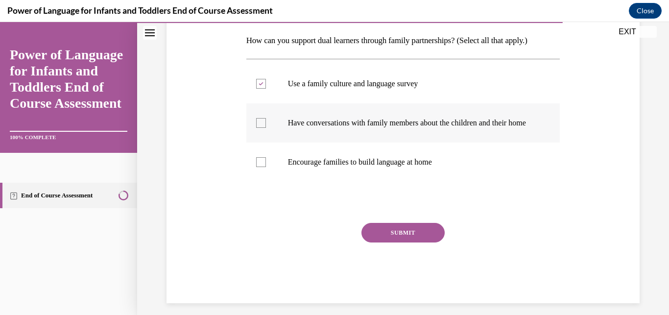
checkbox input "true"
click at [259, 167] on div at bounding box center [261, 162] width 10 height 10
click at [259, 167] on input "Encourage families to build language at home" at bounding box center [261, 162] width 10 height 10
checkbox input "true"
click at [383, 242] on button "SUBMIT" at bounding box center [402, 233] width 83 height 20
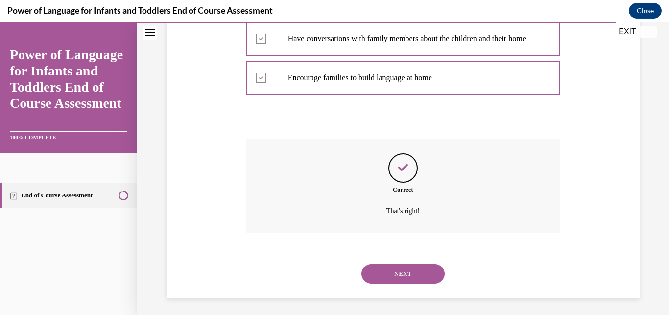
scroll to position [239, 0]
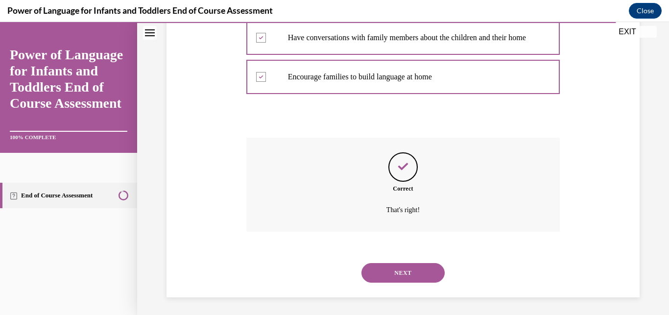
click at [410, 271] on button "NEXT" at bounding box center [402, 273] width 83 height 20
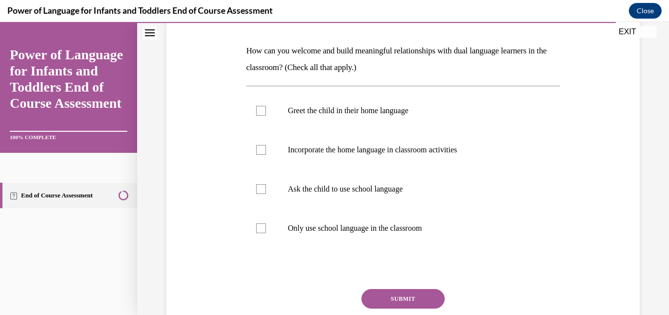
scroll to position [145, 0]
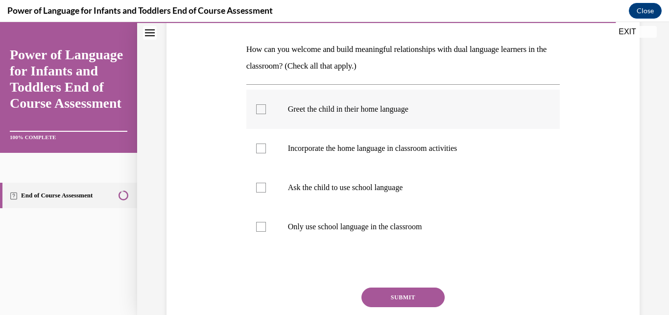
click at [257, 114] on div at bounding box center [261, 109] width 10 height 10
click at [257, 114] on input "Greet the child in their home language" at bounding box center [261, 109] width 10 height 10
checkbox input "true"
click at [259, 148] on div at bounding box center [261, 148] width 10 height 10
click at [259, 148] on input "Incorporate the home language in classroom activities" at bounding box center [261, 148] width 10 height 10
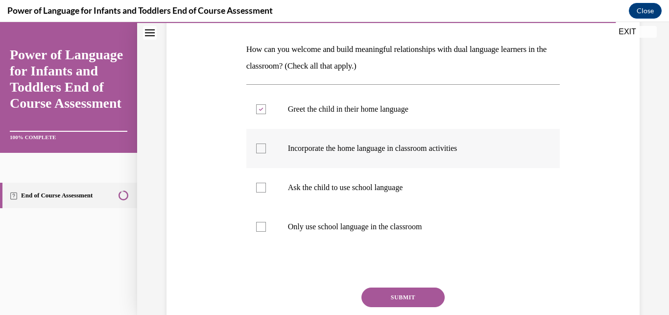
checkbox input "true"
click at [383, 298] on button "SUBMIT" at bounding box center [402, 297] width 83 height 20
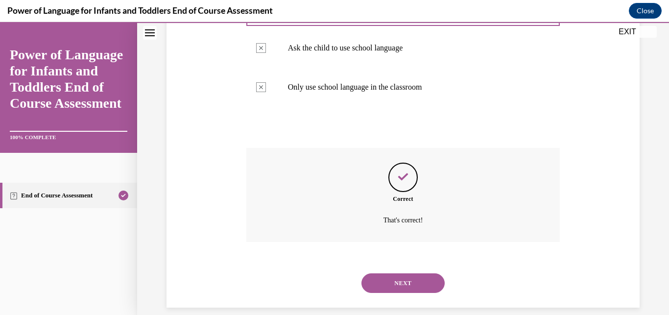
scroll to position [286, 0]
click at [388, 273] on button "NEXT" at bounding box center [402, 283] width 83 height 20
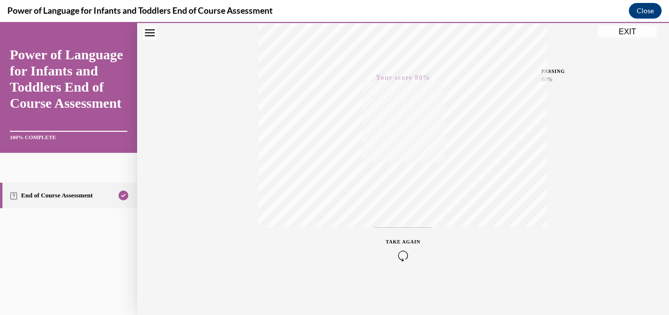
scroll to position [209, 0]
click at [625, 34] on button "EXIT" at bounding box center [627, 32] width 59 height 12
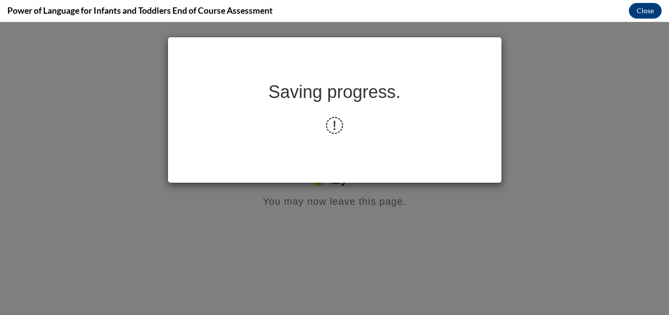
scroll to position [0, 0]
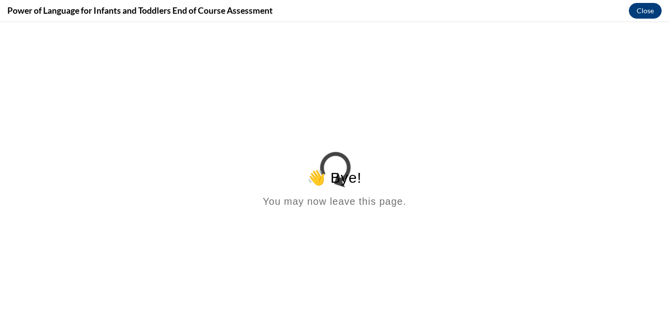
click at [648, 9] on button "Close" at bounding box center [645, 11] width 33 height 16
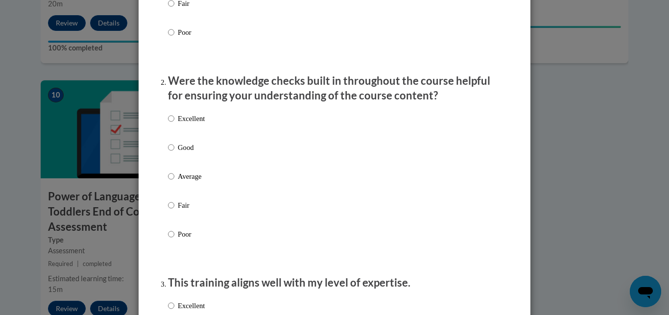
scroll to position [298, 0]
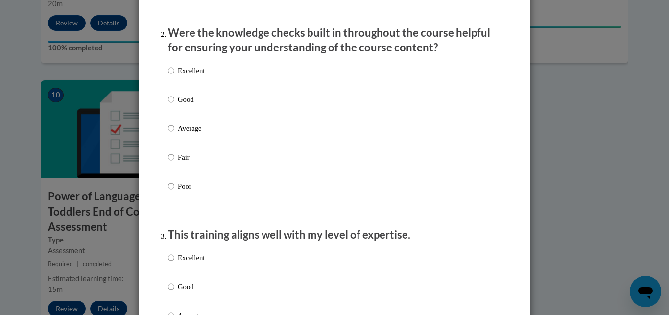
click at [171, 109] on label "Good" at bounding box center [186, 107] width 37 height 26
click at [171, 105] on input "Good" at bounding box center [171, 99] width 6 height 11
radio input "true"
click at [168, 292] on input "Good" at bounding box center [171, 286] width 6 height 11
radio input "true"
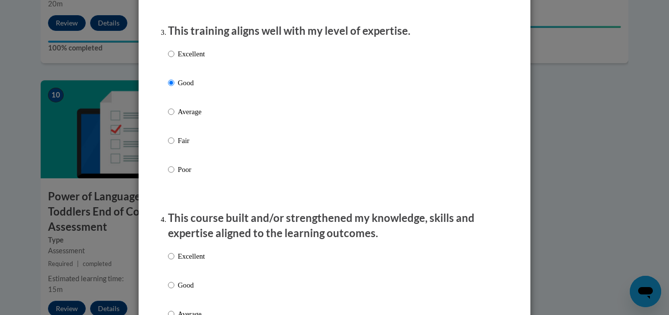
scroll to position [596, 0]
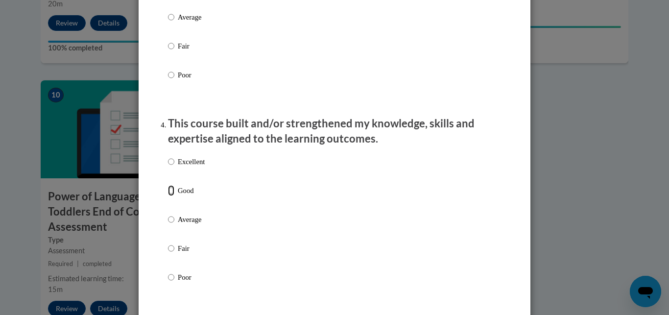
click at [168, 196] on input "Good" at bounding box center [171, 190] width 6 height 11
radio input "true"
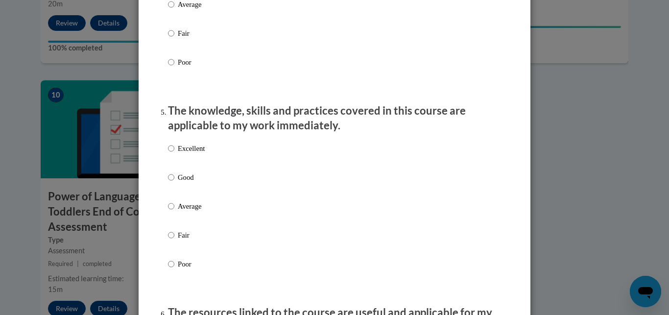
scroll to position [895, 0]
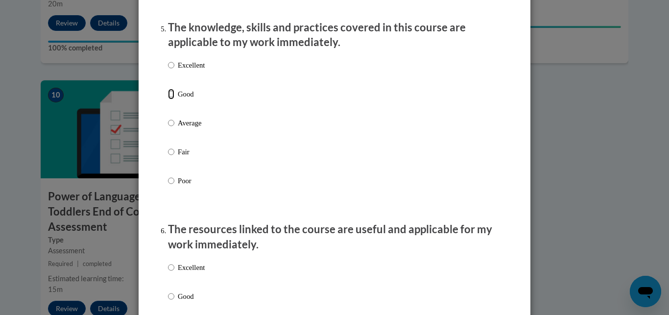
click at [168, 99] on input "Good" at bounding box center [171, 94] width 6 height 11
radio input "true"
click at [168, 302] on input "Good" at bounding box center [171, 296] width 6 height 11
radio input "true"
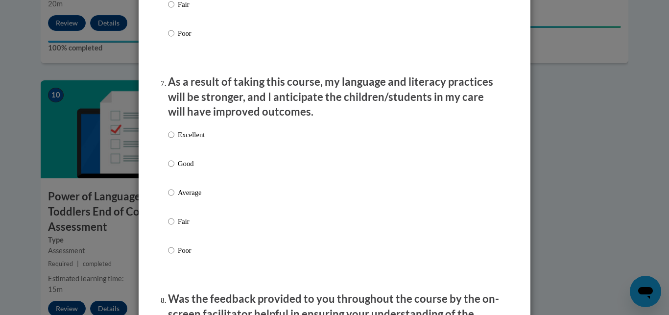
scroll to position [1340, 0]
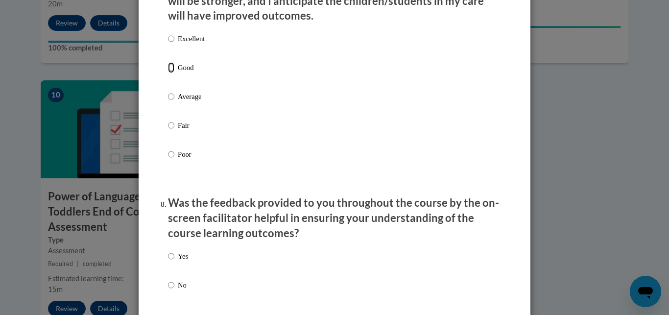
click at [168, 73] on input "Good" at bounding box center [171, 67] width 6 height 11
radio input "true"
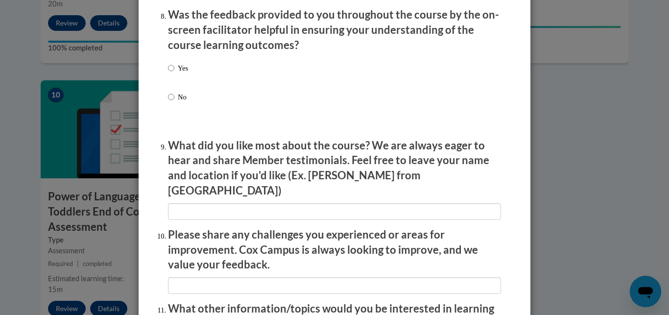
scroll to position [1519, 0]
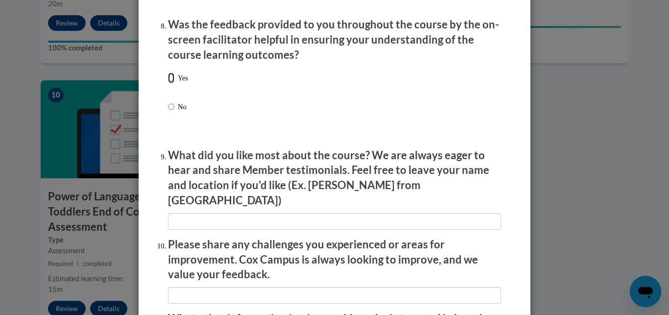
click at [168, 83] on input "Yes" at bounding box center [171, 77] width 6 height 11
radio input "true"
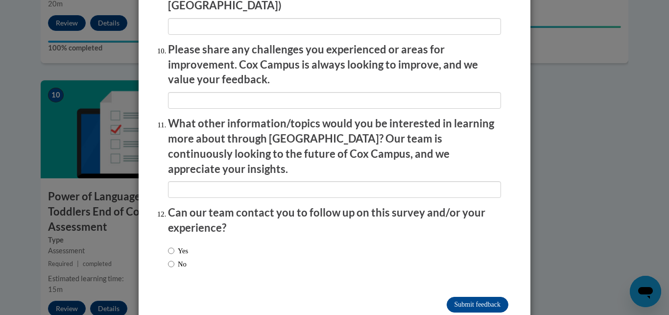
scroll to position [1720, 0]
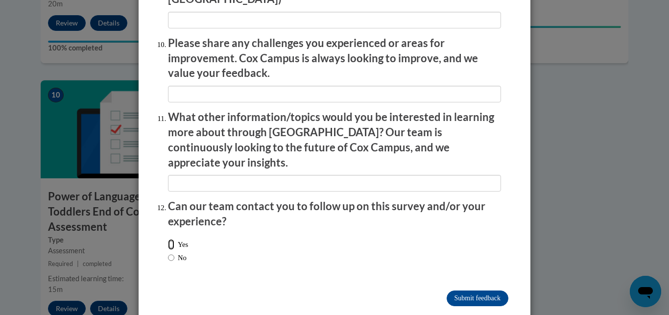
click at [168, 239] on input "Yes" at bounding box center [171, 244] width 6 height 11
radio input "true"
click at [464, 290] on input "Submit feedback" at bounding box center [478, 298] width 62 height 16
